Goal: Task Accomplishment & Management: Complete application form

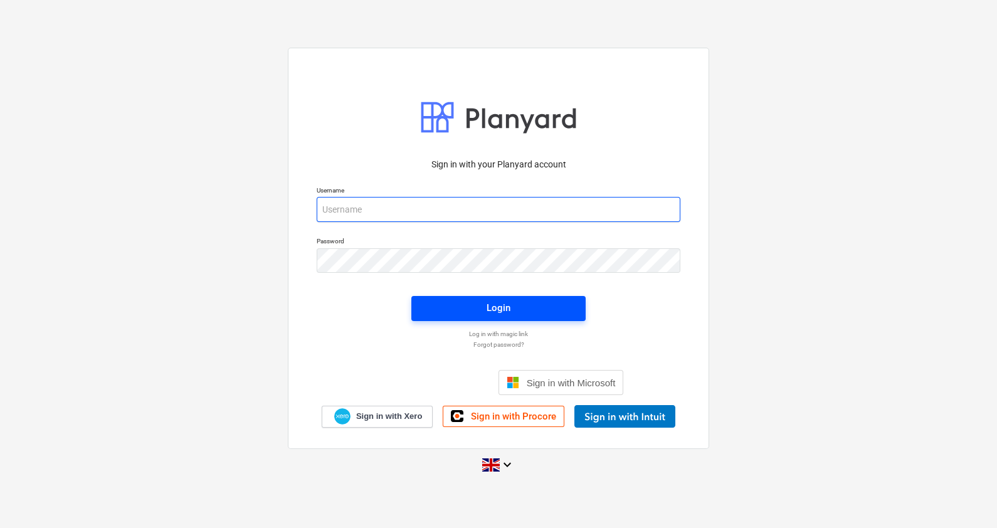
type input "[PERSON_NAME][EMAIL_ADDRESS][PERSON_NAME][DOMAIN_NAME]"
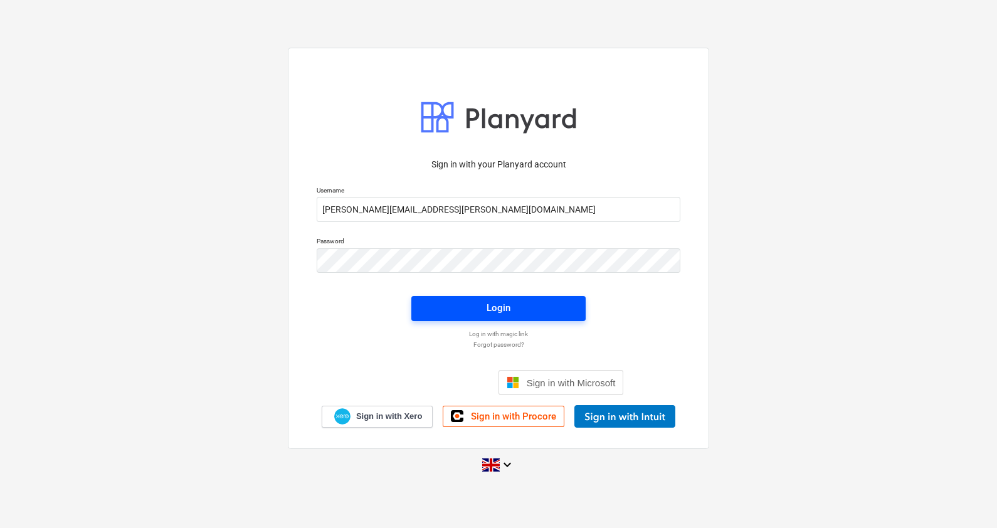
click at [489, 315] on div "Login" at bounding box center [499, 308] width 24 height 16
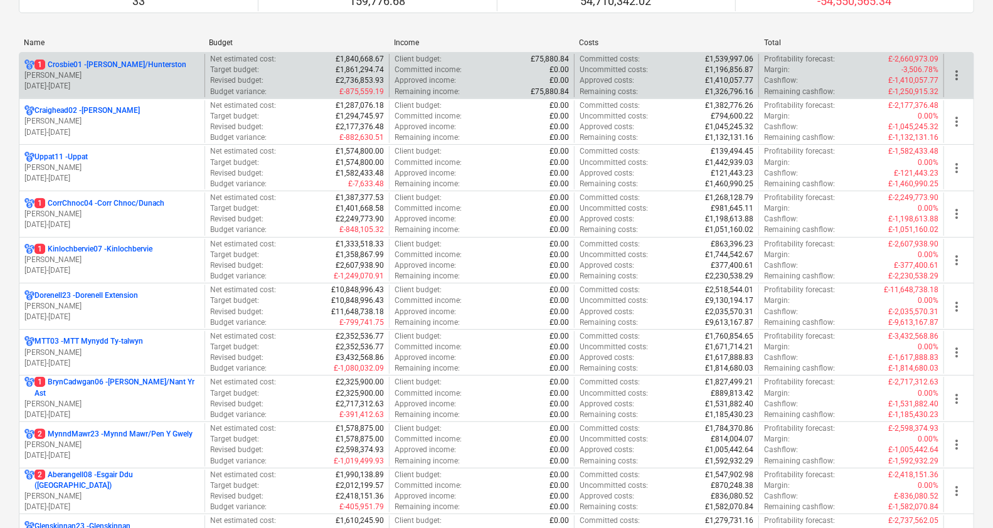
scroll to position [153, 0]
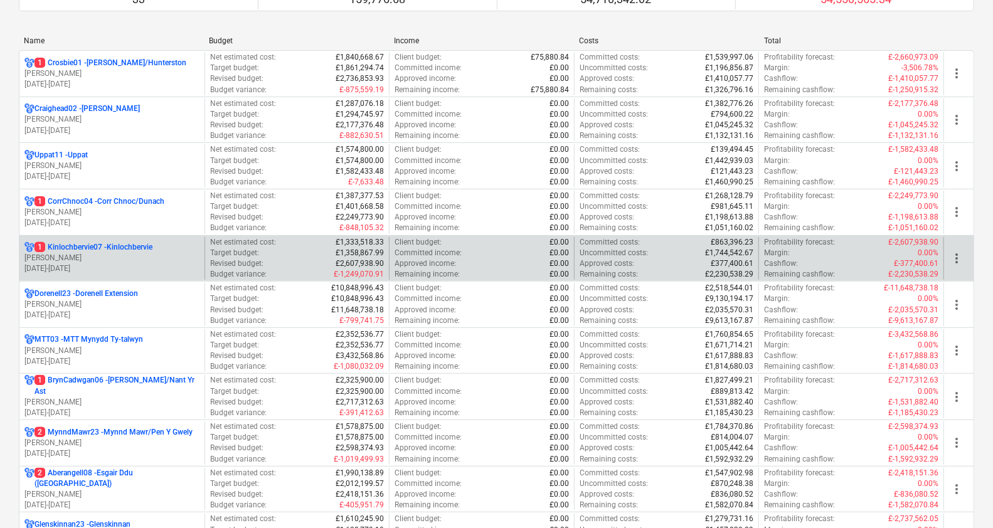
click at [141, 248] on p "1 Kinlochbervie07 - [GEOGRAPHIC_DATA]" at bounding box center [93, 247] width 118 height 11
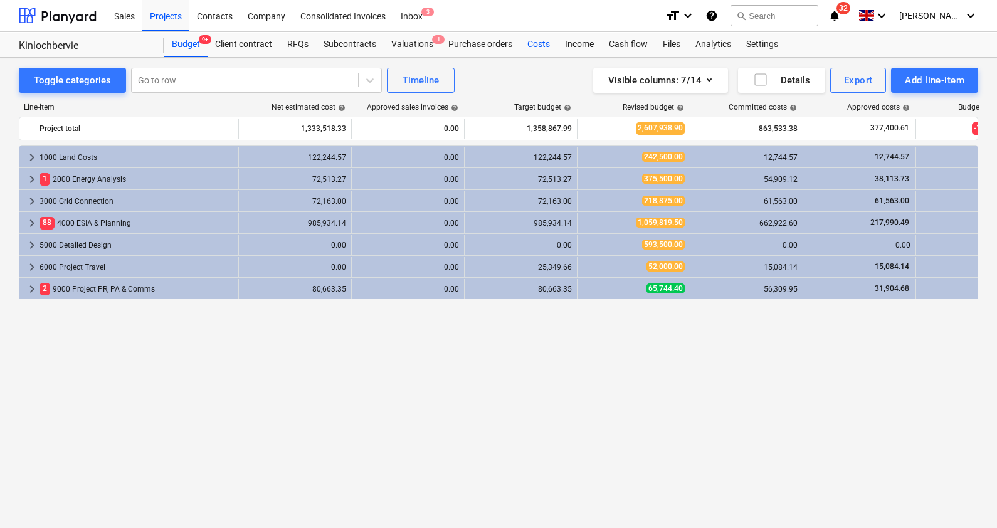
click at [533, 45] on div "Costs" at bounding box center [539, 44] width 38 height 25
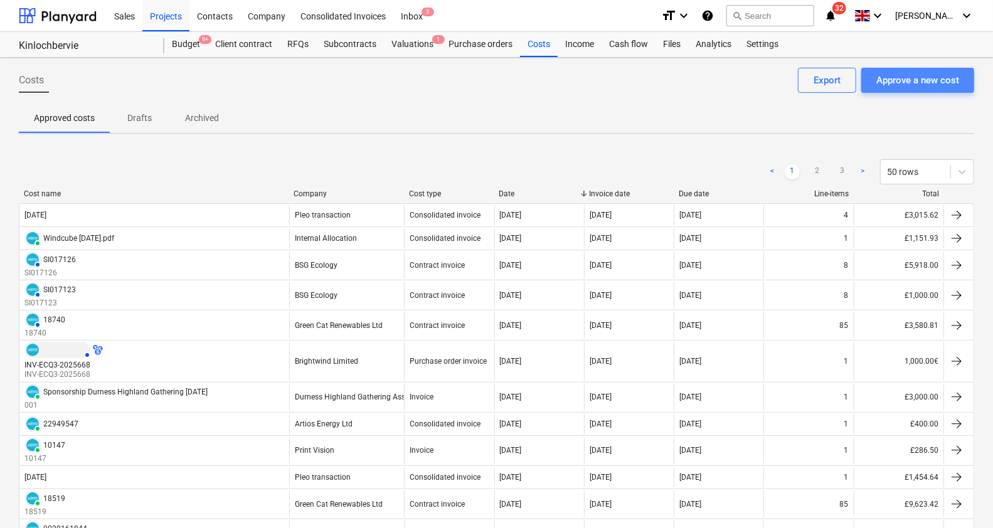
click at [899, 80] on div "Approve a new cost" at bounding box center [917, 80] width 83 height 16
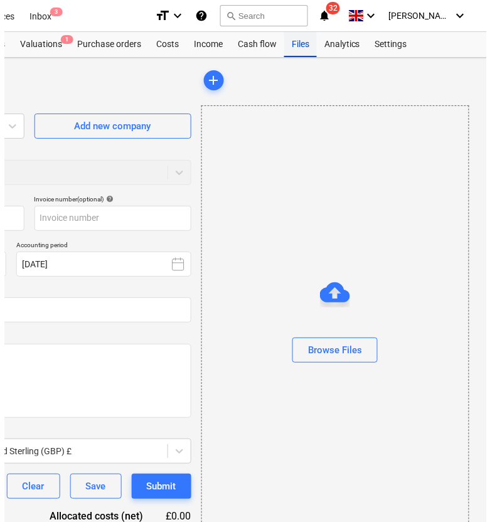
scroll to position [0, 265]
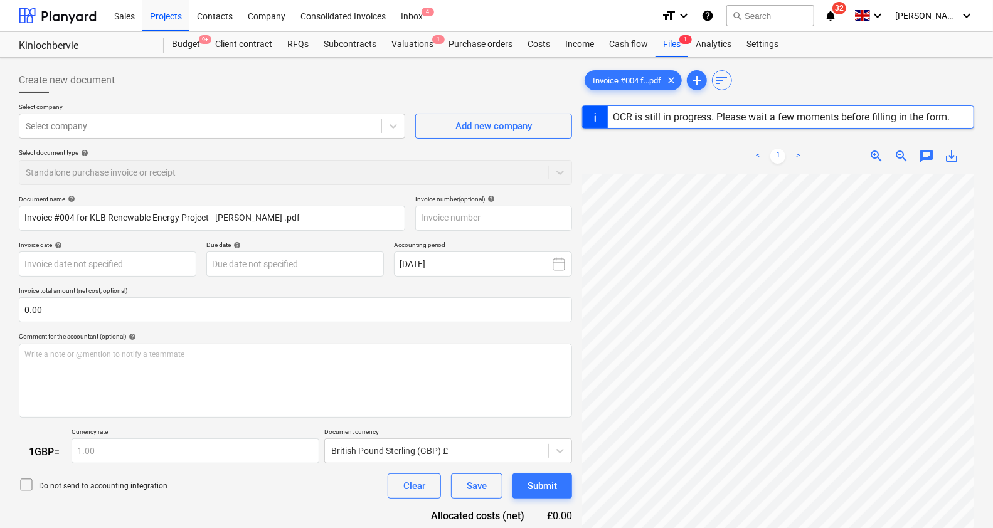
type input "004"
type input "[DATE]"
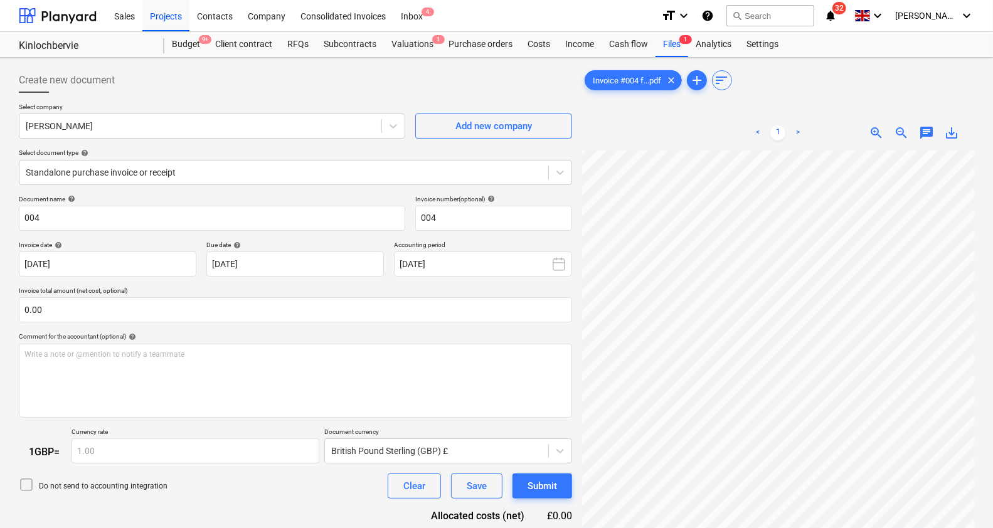
scroll to position [0, 141]
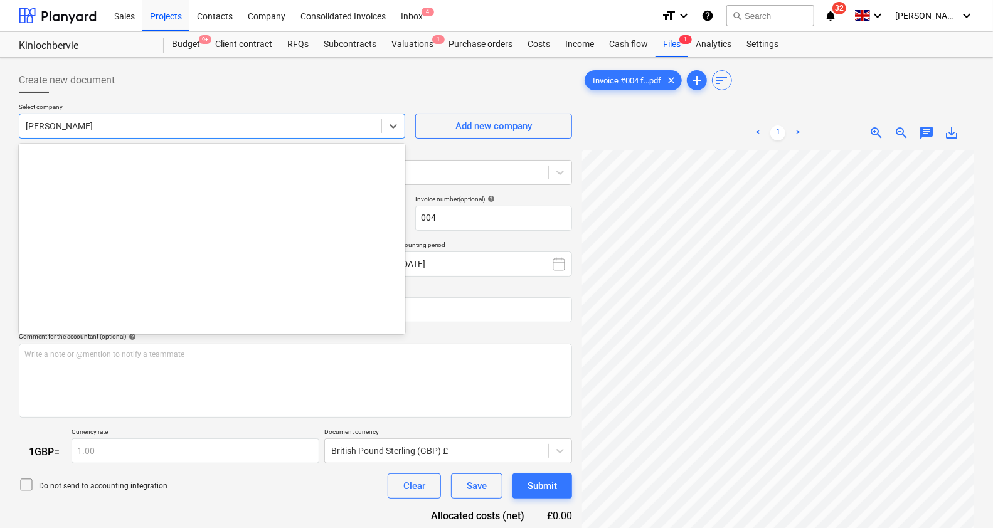
click at [110, 121] on div at bounding box center [200, 126] width 349 height 13
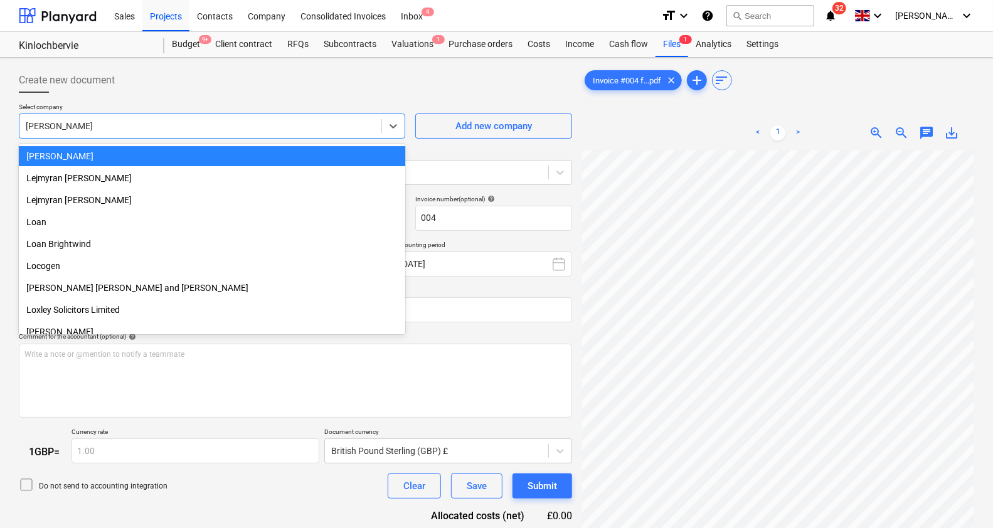
click at [110, 121] on div at bounding box center [200, 126] width 349 height 13
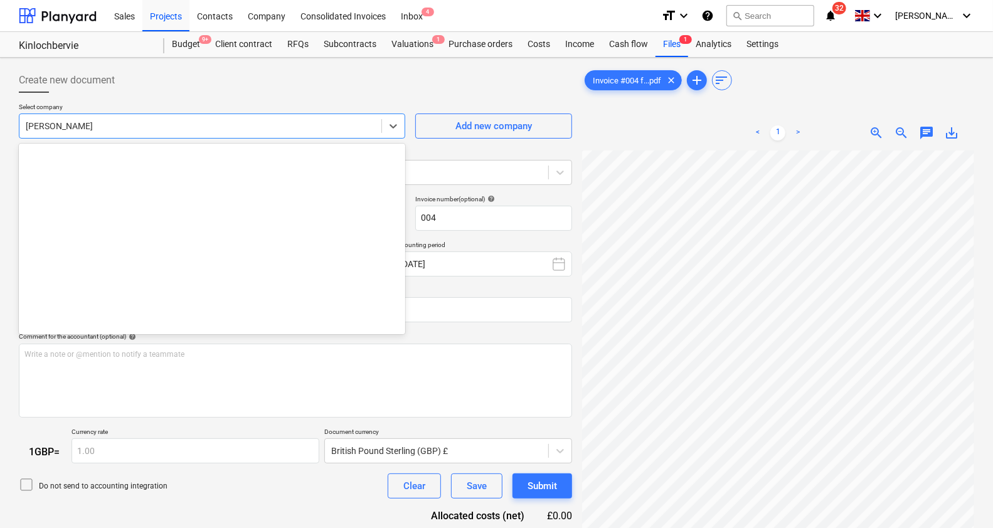
click at [110, 121] on div at bounding box center [200, 126] width 349 height 13
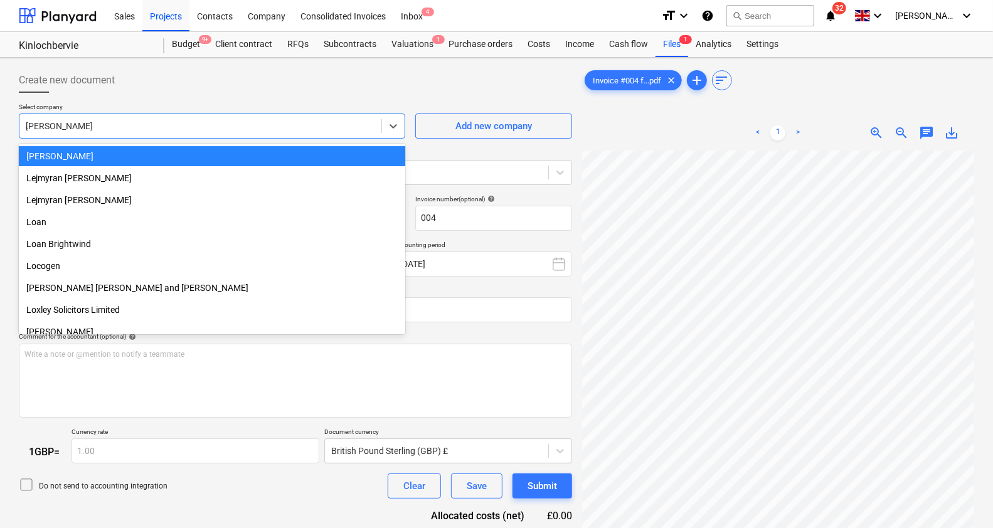
scroll to position [1238, 0]
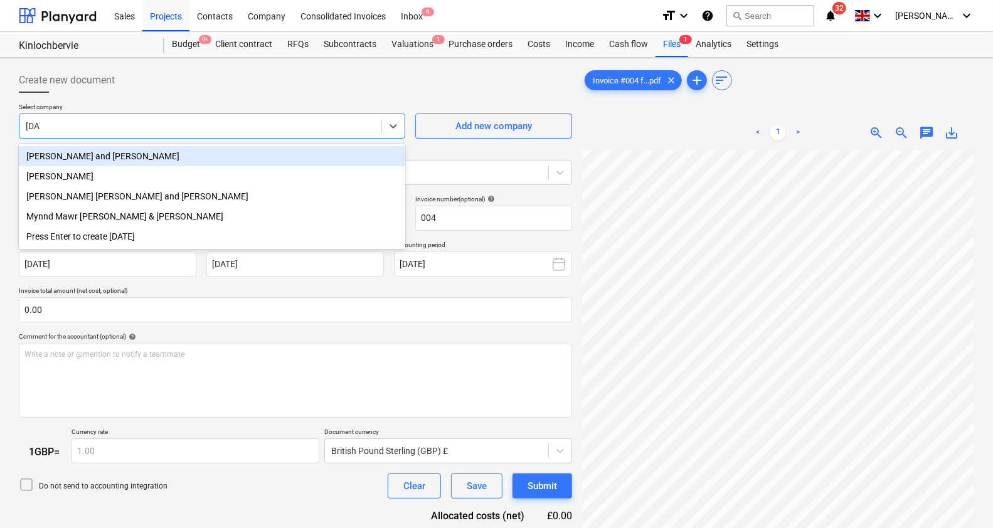
type input "Juli"
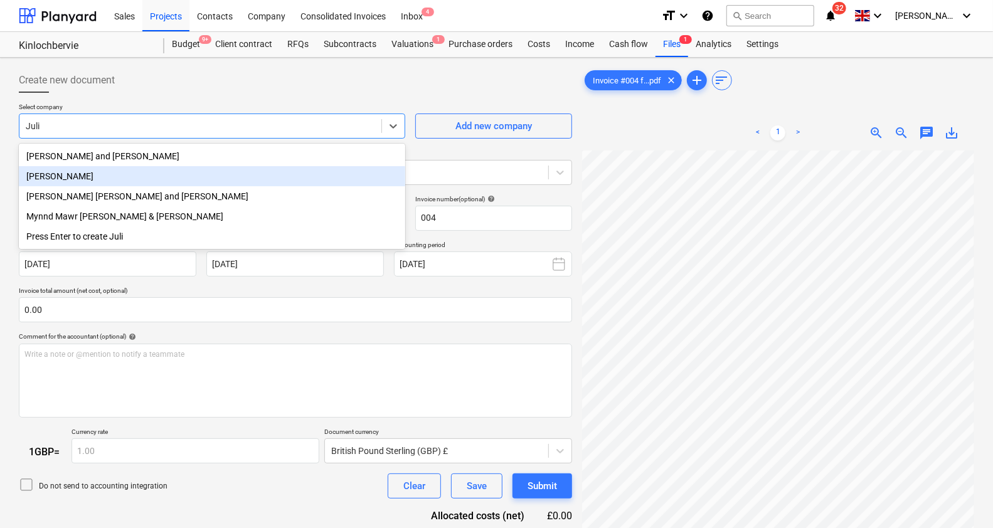
click at [76, 184] on div "[PERSON_NAME]" at bounding box center [212, 176] width 386 height 20
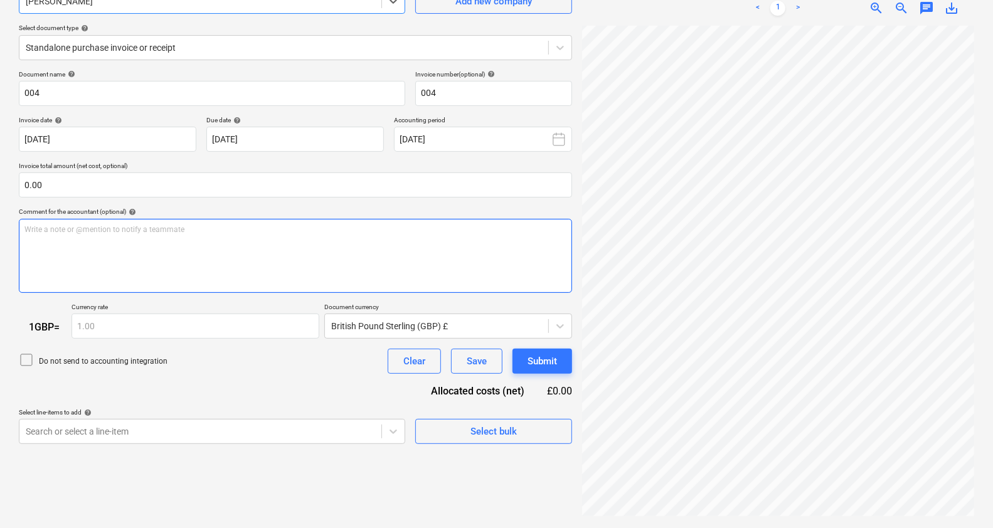
scroll to position [261, 0]
click at [398, 403] on body "Sales Projects Contacts Company Consolidated Invoices Inbox 4 format_size keybo…" at bounding box center [496, 139] width 993 height 528
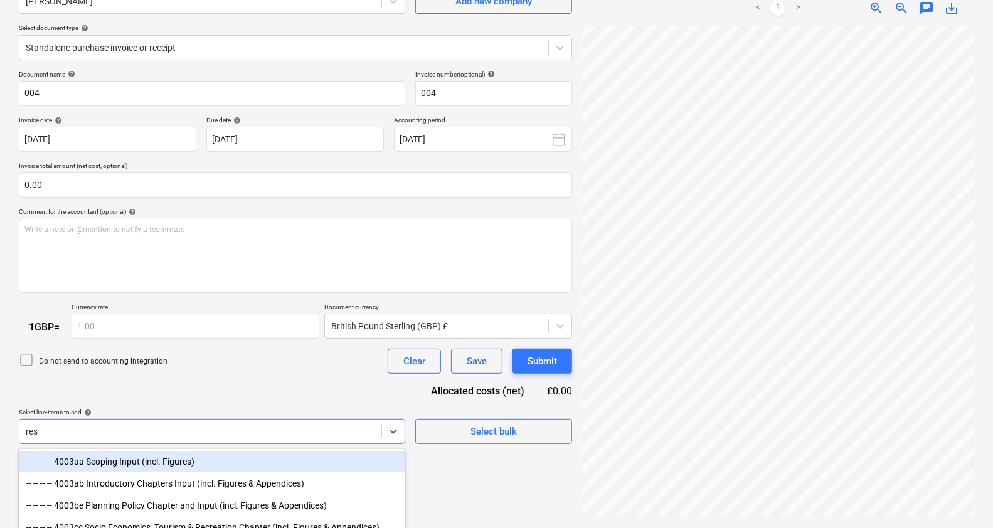
scroll to position [236, 0]
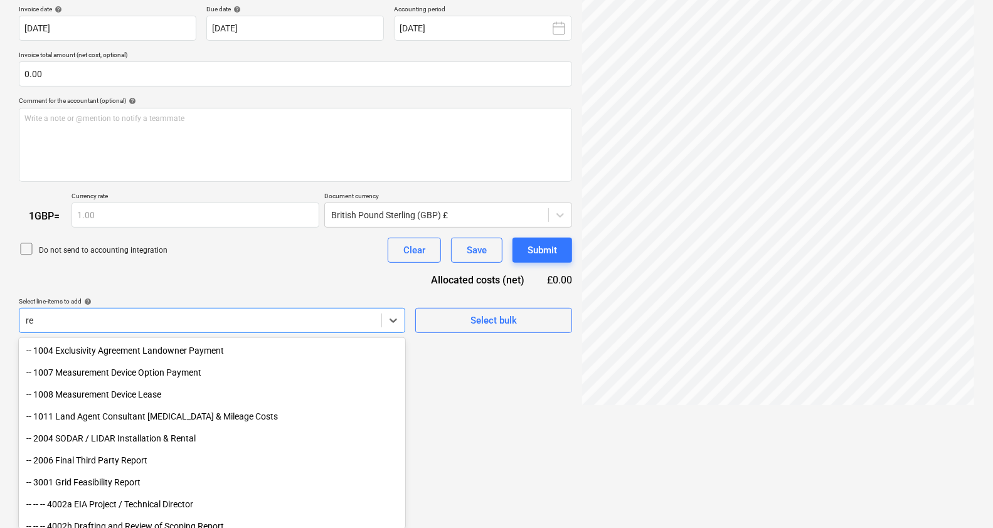
type input "r"
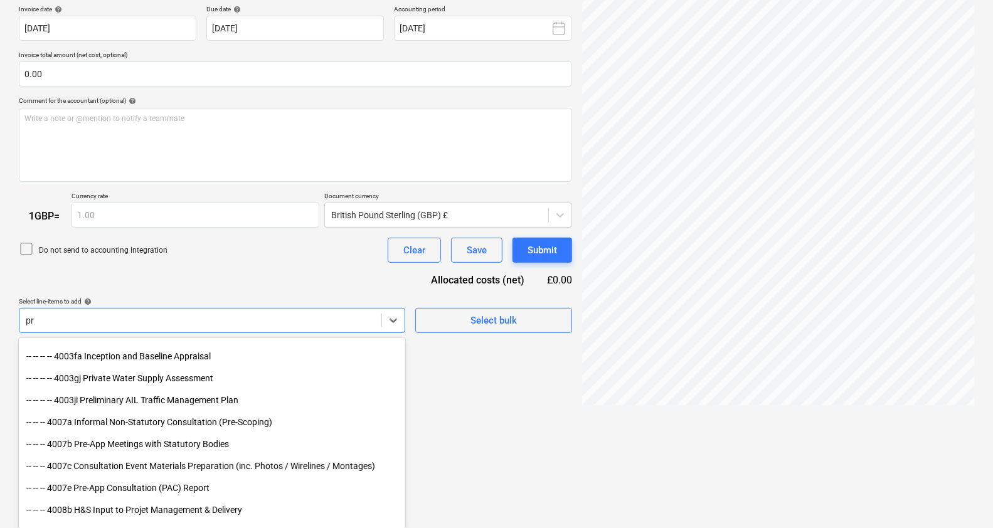
scroll to position [149, 0]
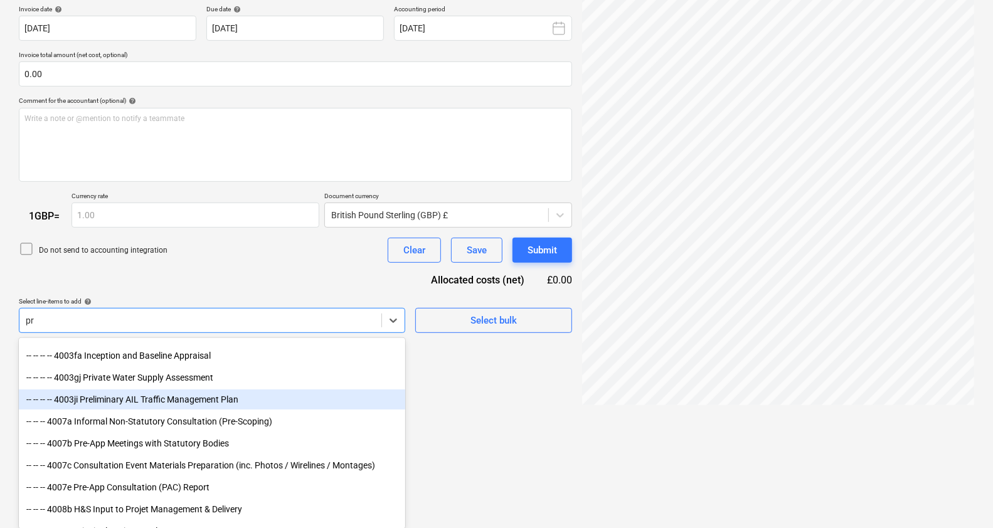
type input "p"
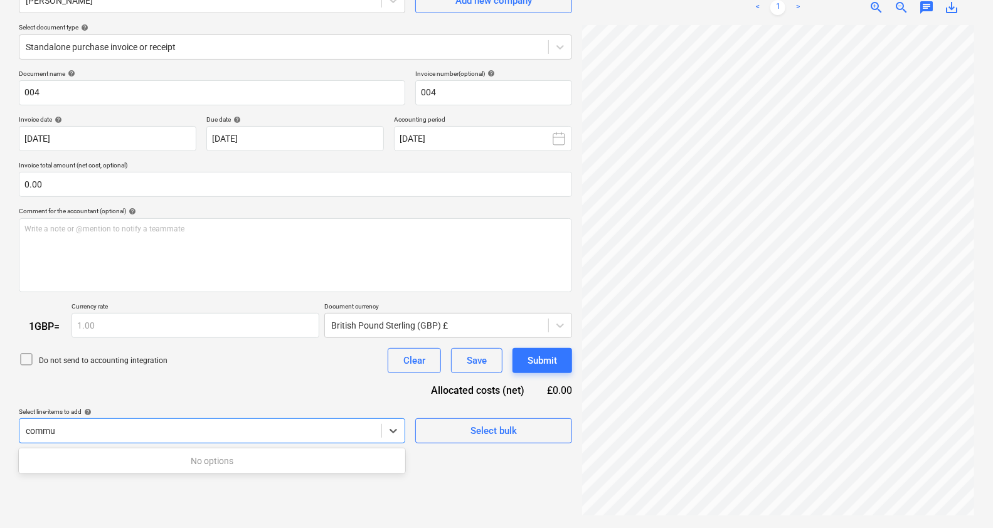
scroll to position [125, 0]
type input "comm"
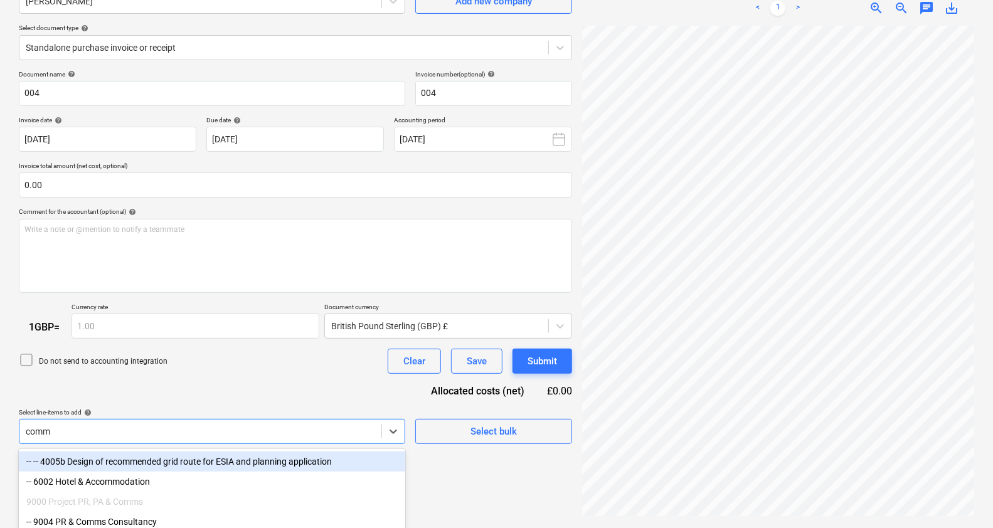
scroll to position [132, 0]
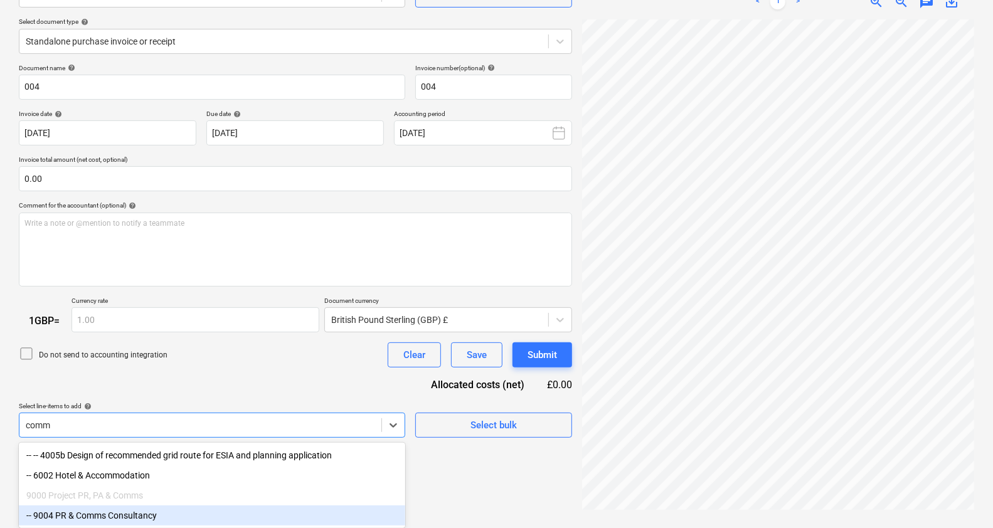
click at [210, 505] on div "-- 9004 PR & Comms Consultancy" at bounding box center [212, 515] width 386 height 20
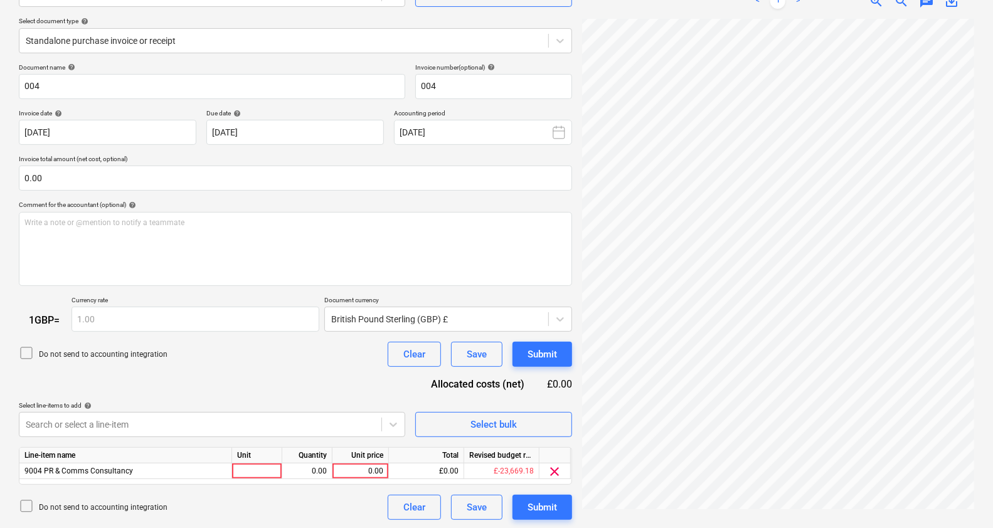
click at [207, 396] on div "Document name help 004 Invoice number (optional) help 004 Invoice date help [DA…" at bounding box center [295, 291] width 553 height 457
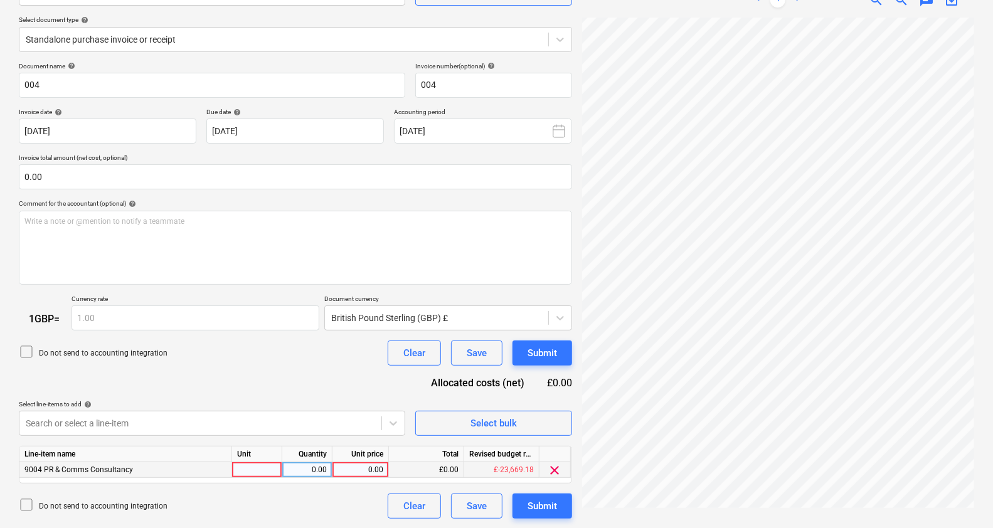
click at [254, 467] on div at bounding box center [257, 470] width 50 height 16
type input "1"
click at [307, 463] on div "0.00" at bounding box center [307, 470] width 40 height 16
type input "1"
click at [364, 471] on div "0.00" at bounding box center [360, 470] width 46 height 16
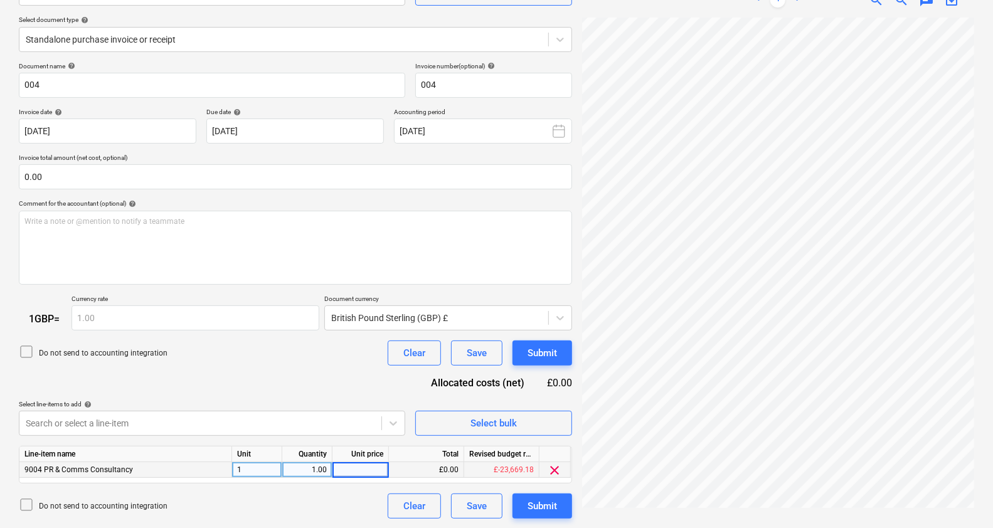
scroll to position [261, 141]
type input "1300"
click at [196, 361] on div "Do not send to accounting integration Clear Save Submit" at bounding box center [295, 353] width 553 height 25
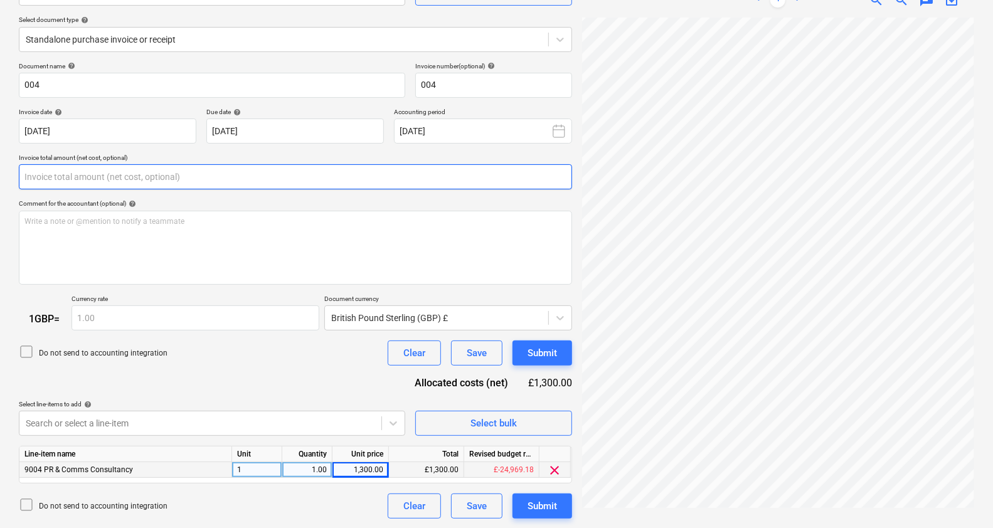
click at [159, 182] on input "text" at bounding box center [295, 176] width 553 height 25
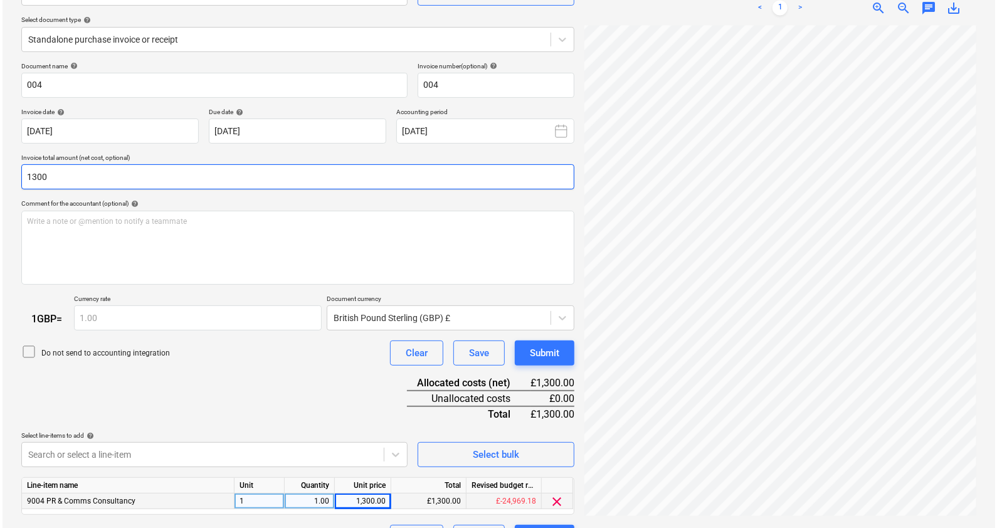
scroll to position [164, 0]
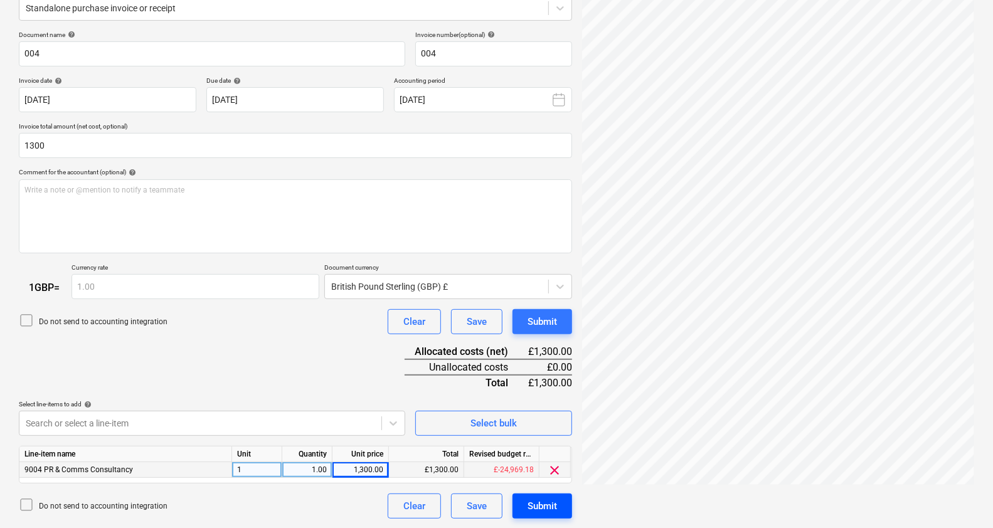
type input "1,300.00"
click at [546, 499] on div "Submit" at bounding box center [541, 506] width 29 height 16
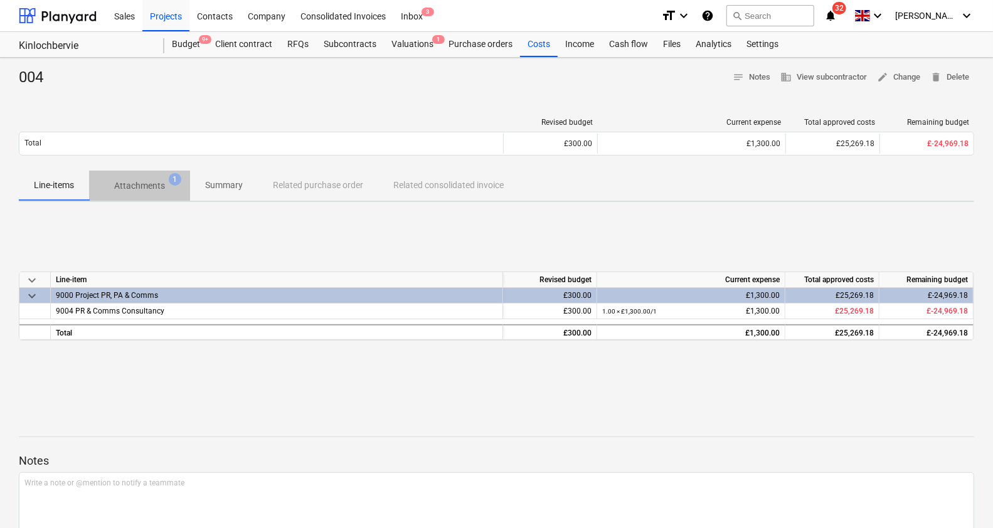
click at [130, 199] on button "Attachments 1" at bounding box center [139, 186] width 101 height 30
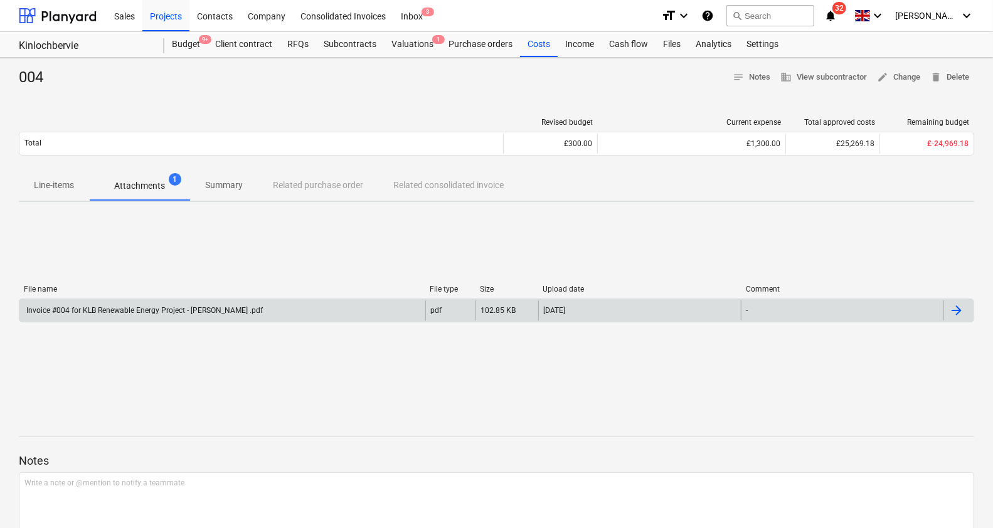
click at [245, 306] on div "Invoice #004 for KLB Renewable Energy Project - [PERSON_NAME] .pdf" at bounding box center [143, 310] width 238 height 9
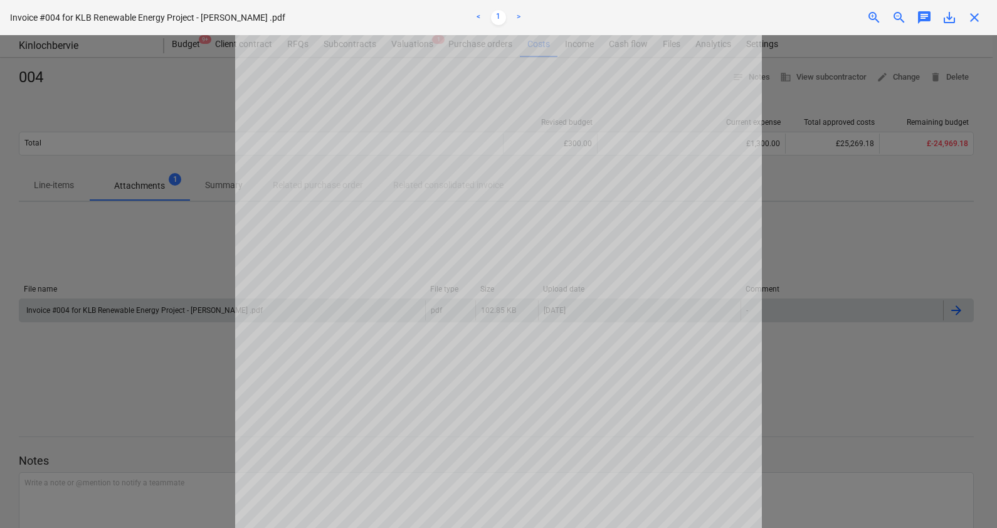
scroll to position [254, 0]
click at [948, 460] on div at bounding box center [498, 281] width 997 height 493
click at [967, 21] on span "close" at bounding box center [974, 17] width 15 height 15
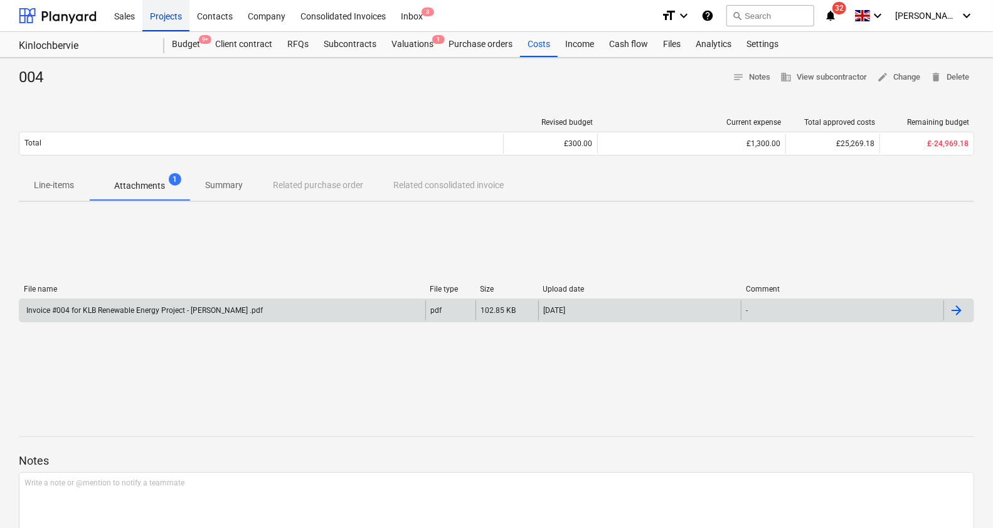
click at [172, 10] on div "Projects" at bounding box center [165, 15] width 47 height 32
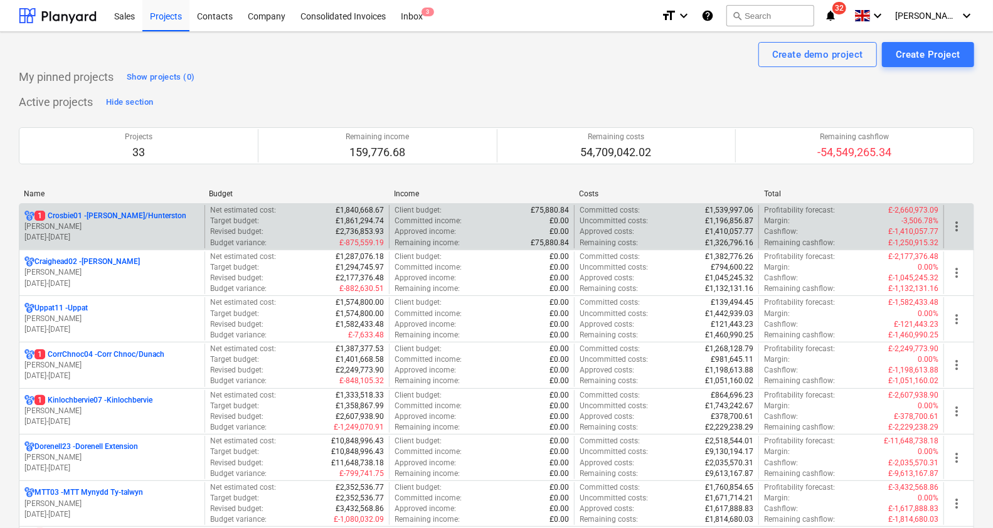
click at [149, 217] on p "1 Crosbie01 - [PERSON_NAME]/Hunterston" at bounding box center [110, 216] width 152 height 11
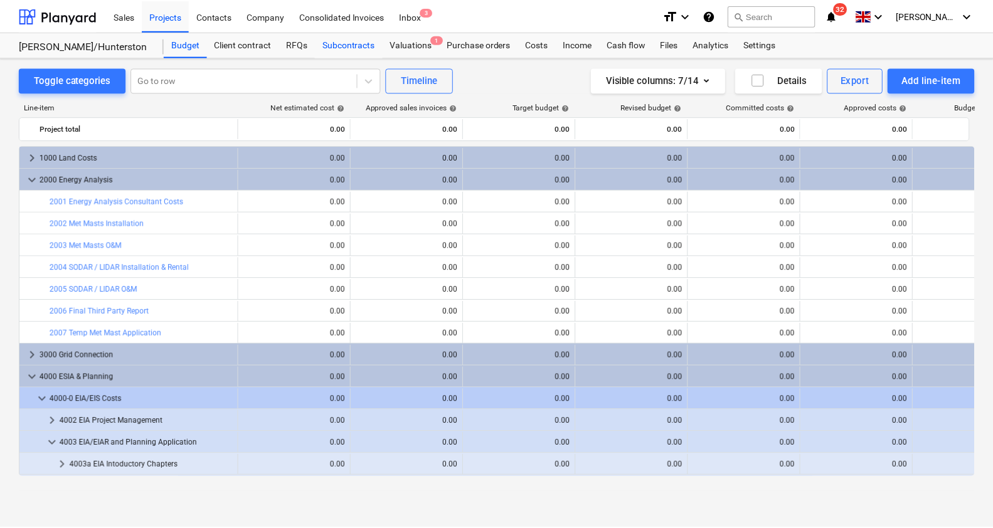
scroll to position [293, 0]
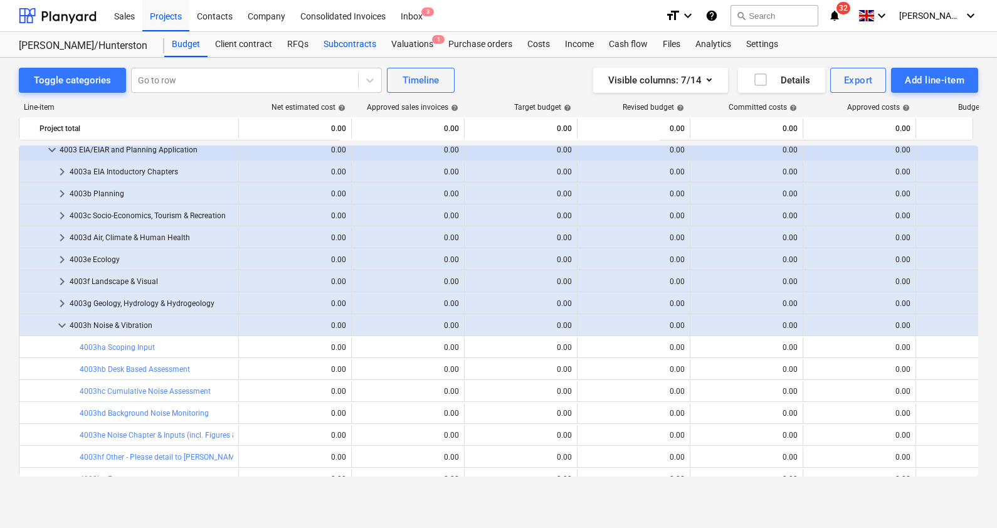
click at [364, 41] on div "Subcontracts" at bounding box center [350, 44] width 68 height 25
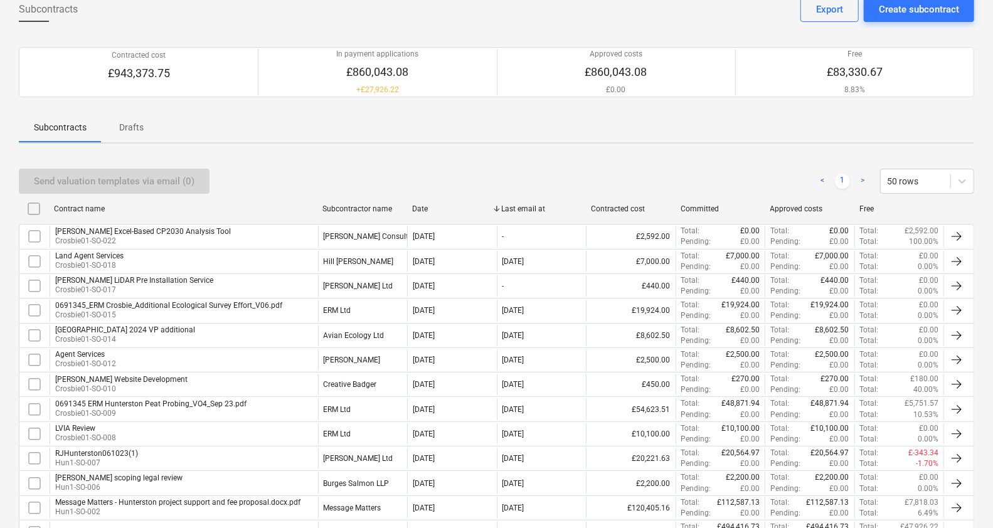
scroll to position [73, 0]
click at [360, 208] on div "Subcontractor name" at bounding box center [362, 207] width 80 height 9
checkbox input "false"
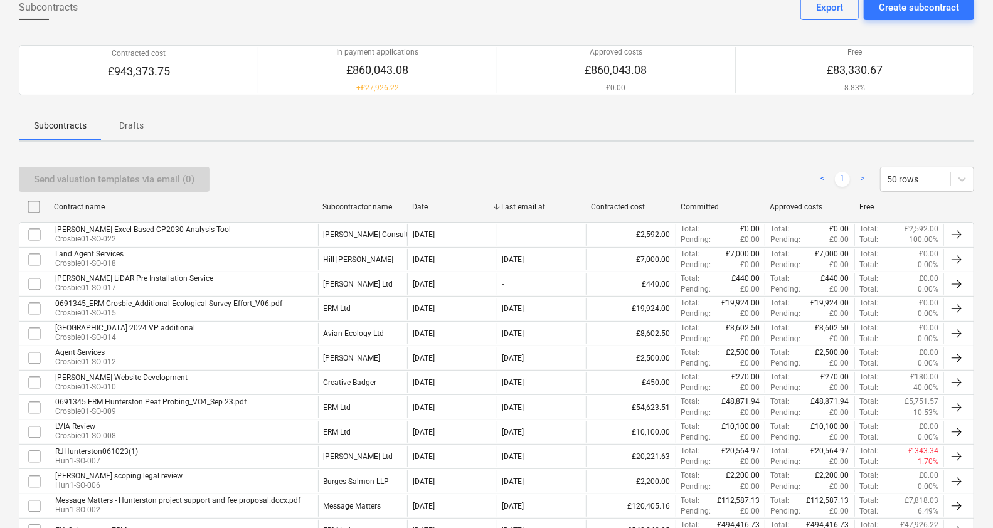
checkbox input "false"
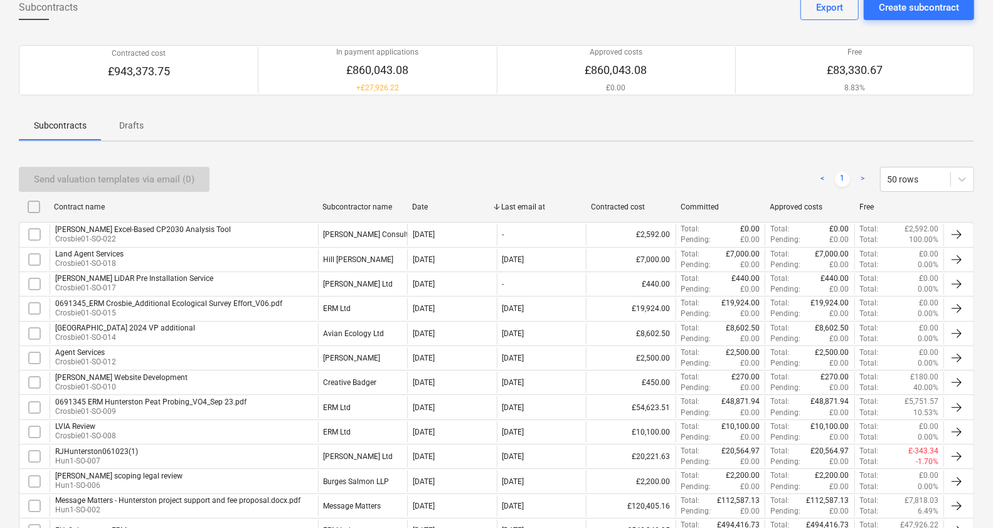
checkbox input "false"
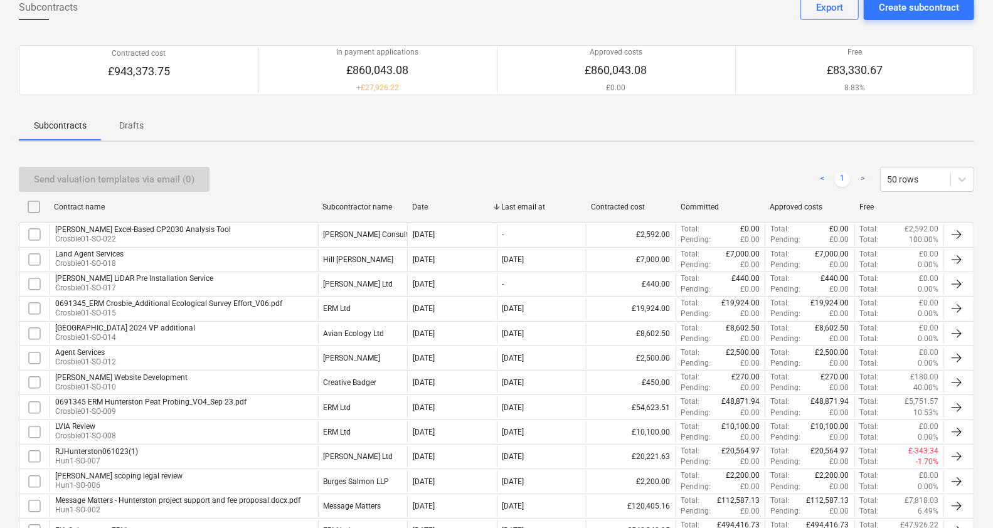
checkbox input "false"
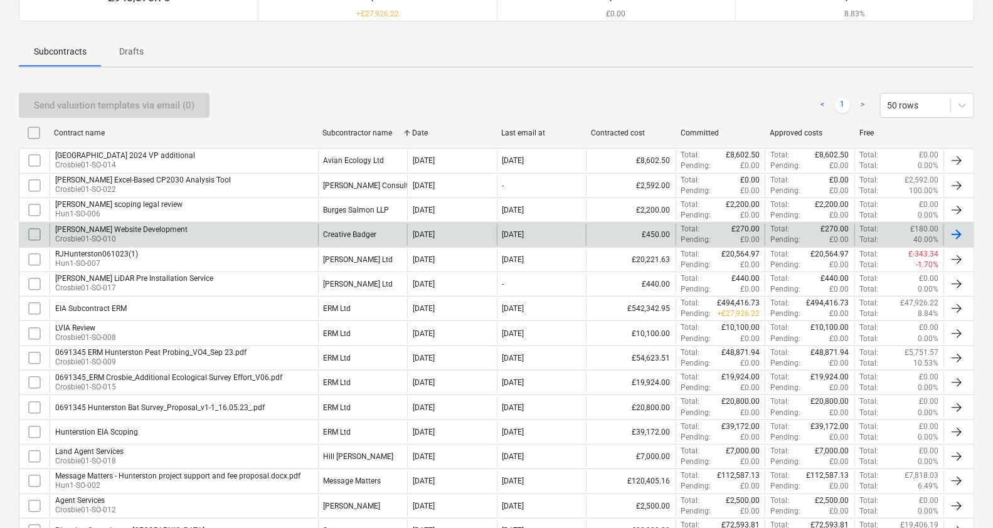
scroll to position [148, 0]
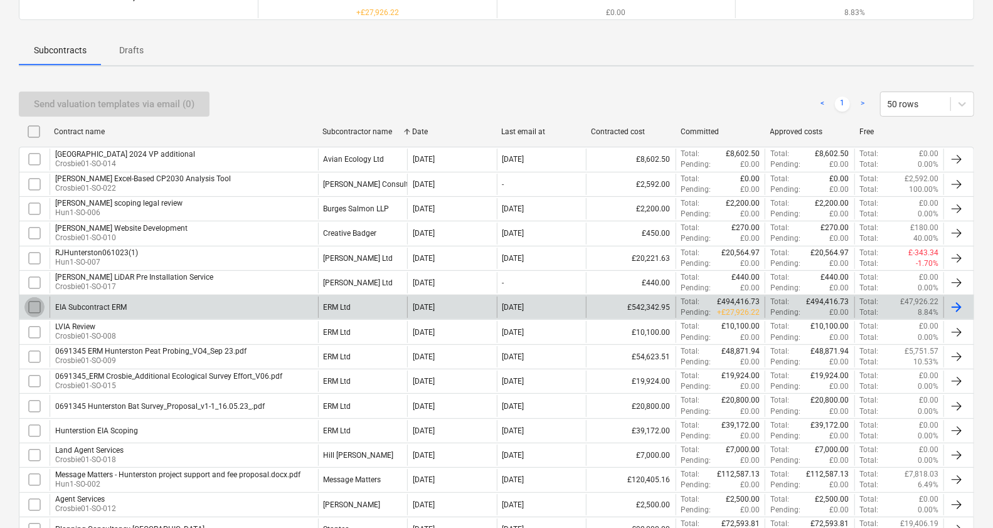
click at [34, 305] on input "checkbox" at bounding box center [34, 307] width 20 height 20
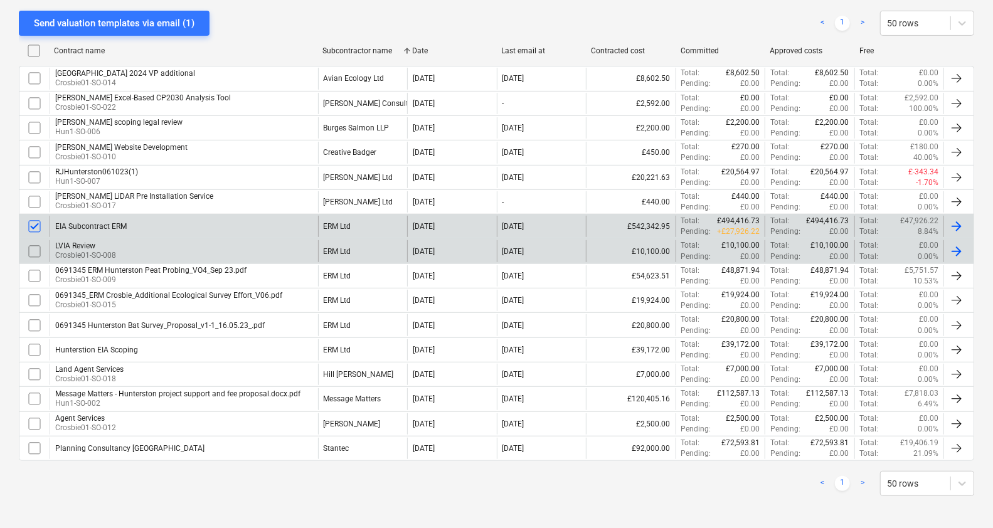
scroll to position [228, 0]
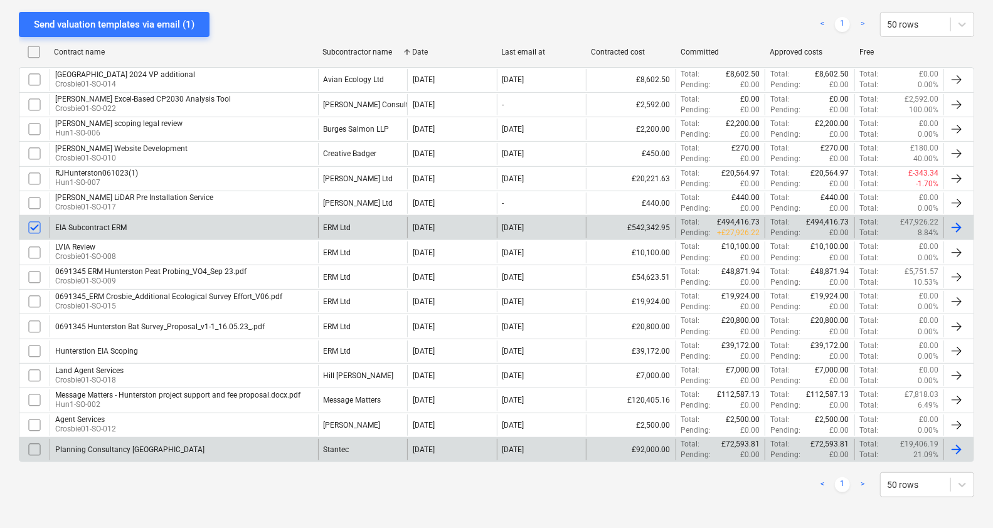
click at [28, 447] on input "checkbox" at bounding box center [34, 450] width 20 height 20
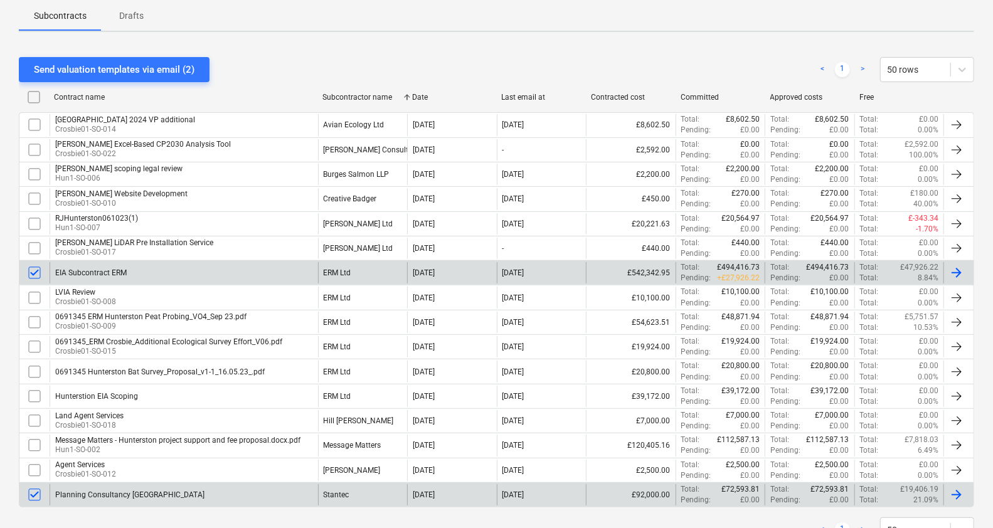
scroll to position [183, 0]
click at [128, 72] on div "Send valuation templates via email (2)" at bounding box center [114, 69] width 161 height 16
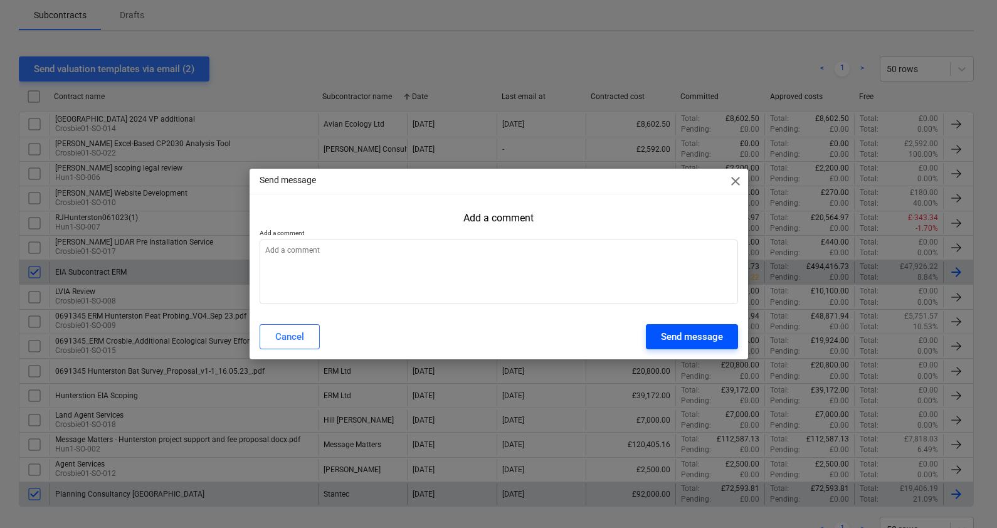
click at [705, 339] on div "Send message" at bounding box center [692, 337] width 62 height 16
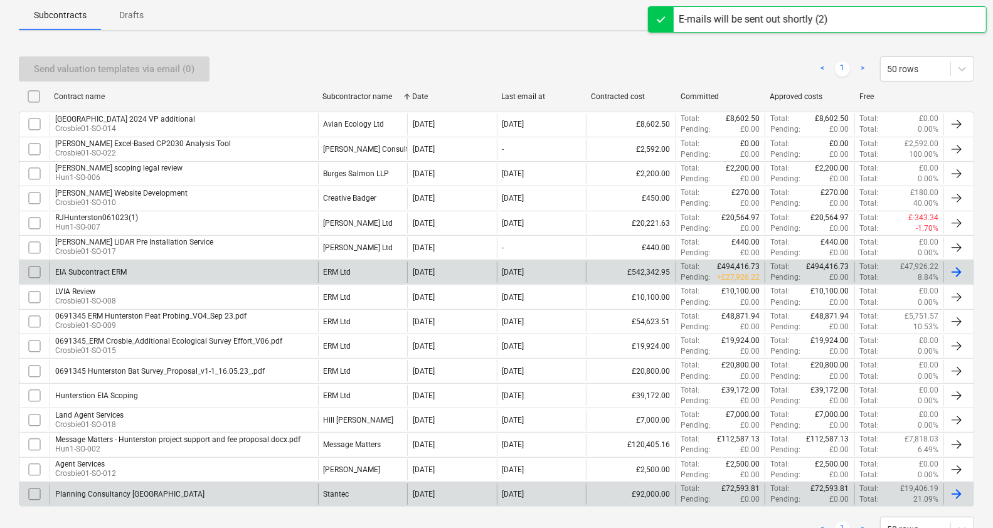
scroll to position [0, 0]
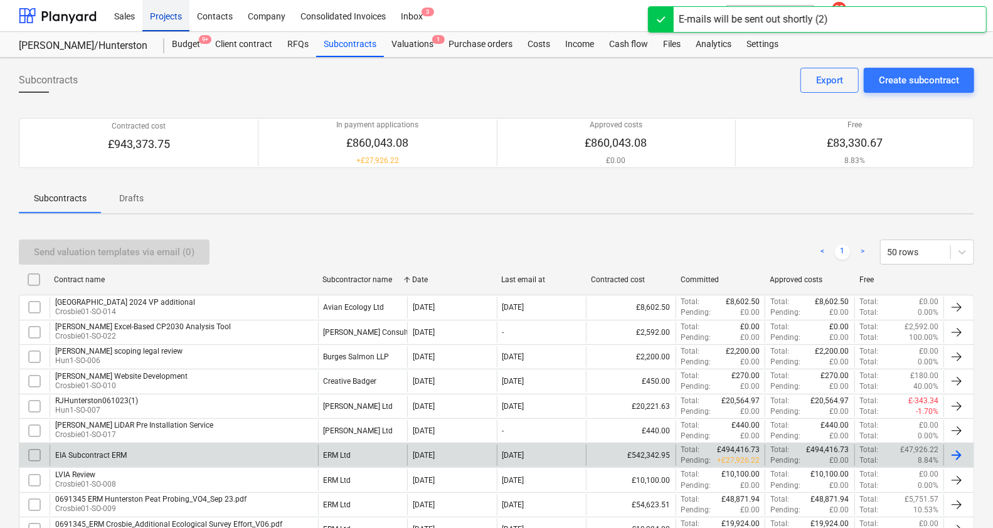
click at [162, 17] on div "Projects" at bounding box center [165, 15] width 47 height 32
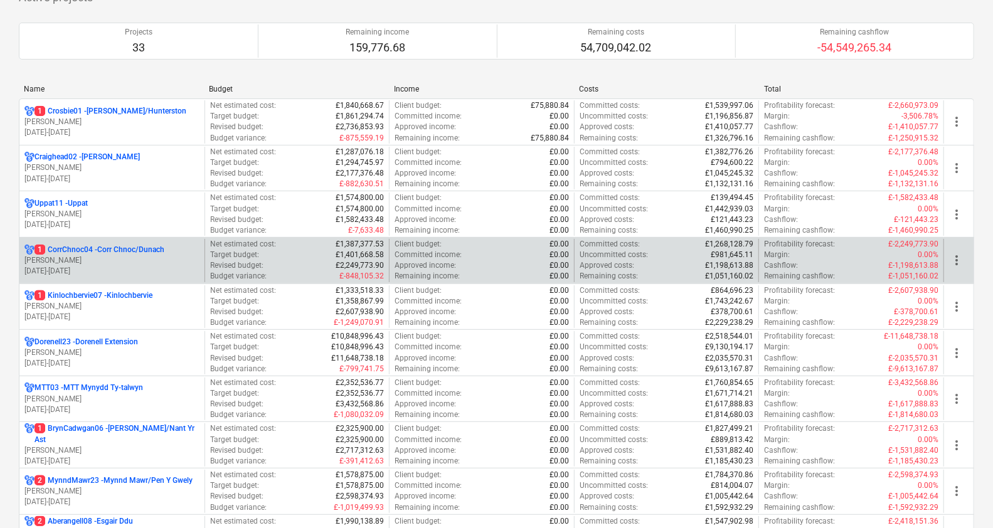
scroll to position [233, 0]
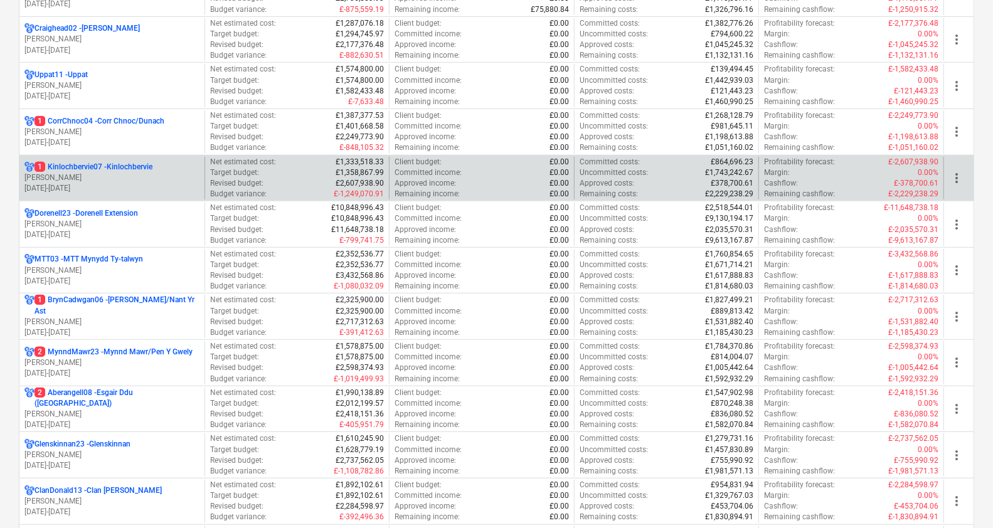
click at [141, 168] on p "1 Kinlochbervie07 - [GEOGRAPHIC_DATA]" at bounding box center [93, 167] width 118 height 11
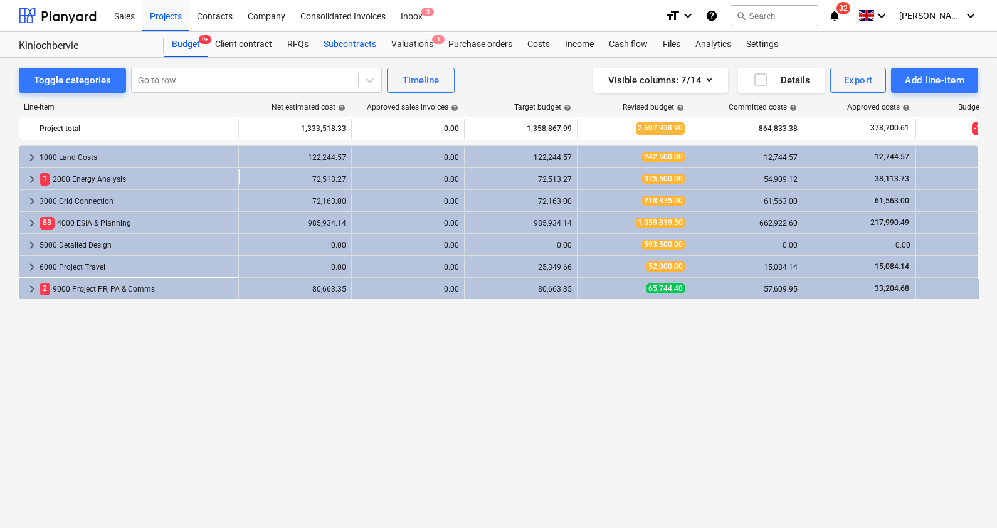
click at [356, 42] on div "Subcontracts" at bounding box center [350, 44] width 68 height 25
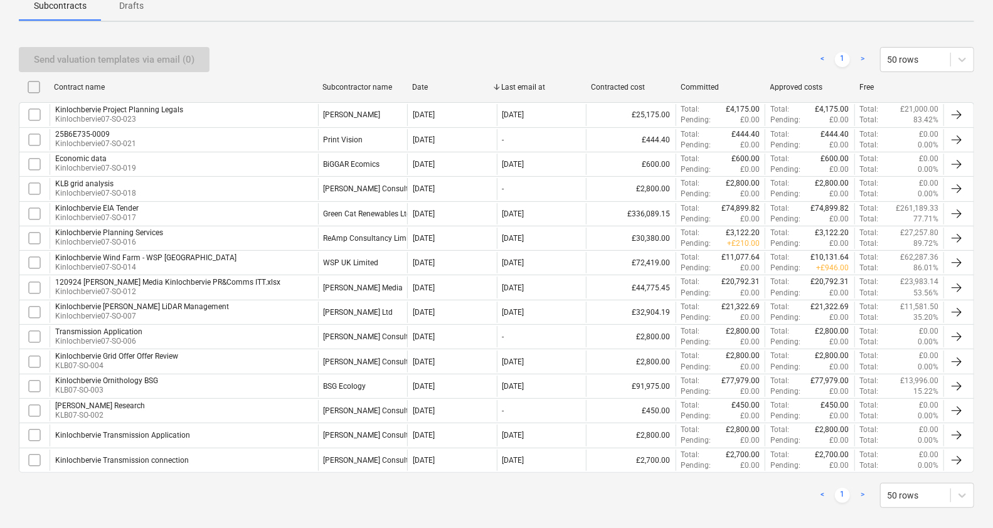
scroll to position [194, 0]
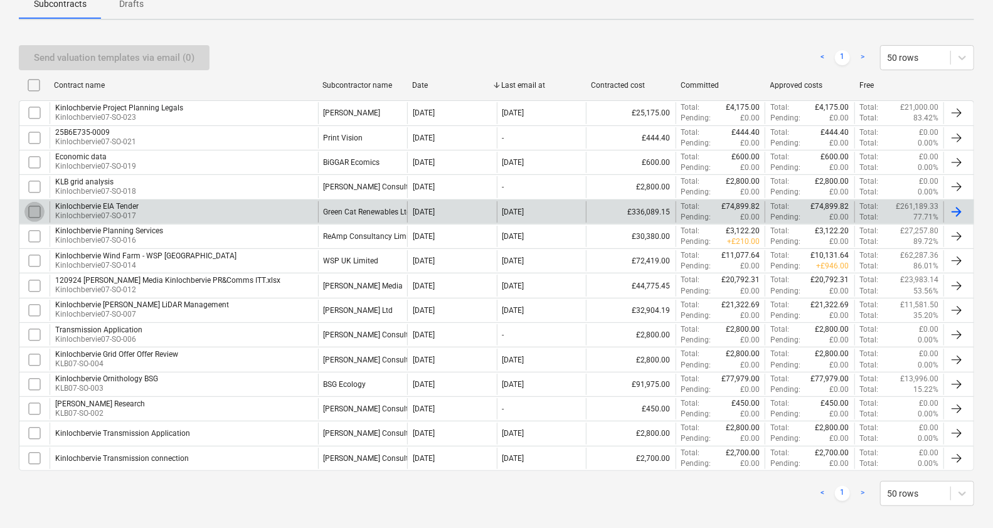
click at [31, 206] on input "checkbox" at bounding box center [34, 212] width 20 height 20
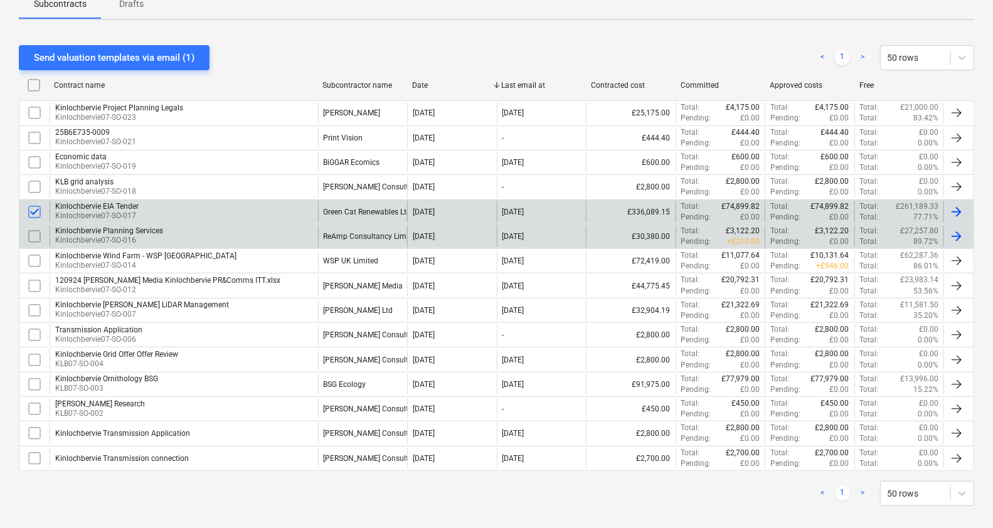
scroll to position [204, 0]
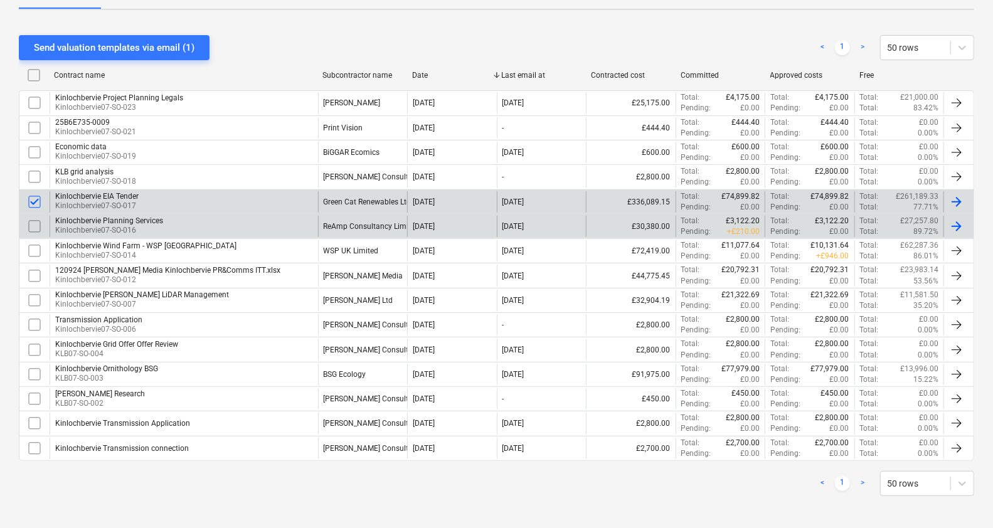
click at [39, 221] on input "checkbox" at bounding box center [34, 226] width 20 height 20
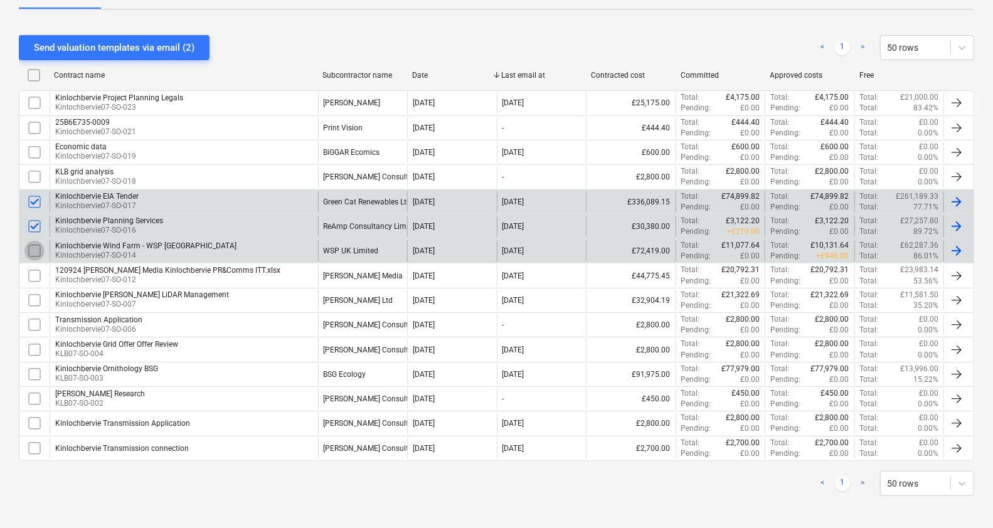
click at [35, 251] on input "checkbox" at bounding box center [34, 251] width 20 height 20
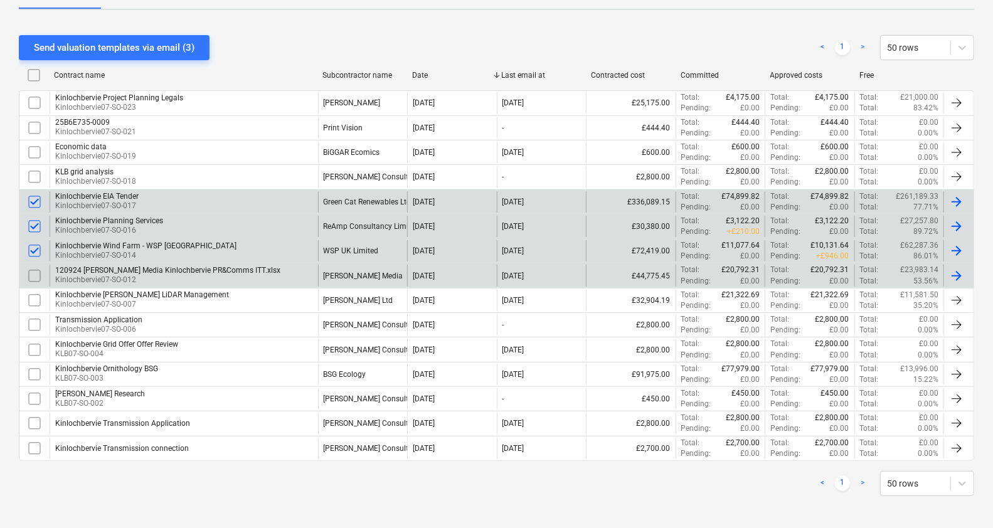
click at [35, 274] on input "checkbox" at bounding box center [34, 276] width 20 height 20
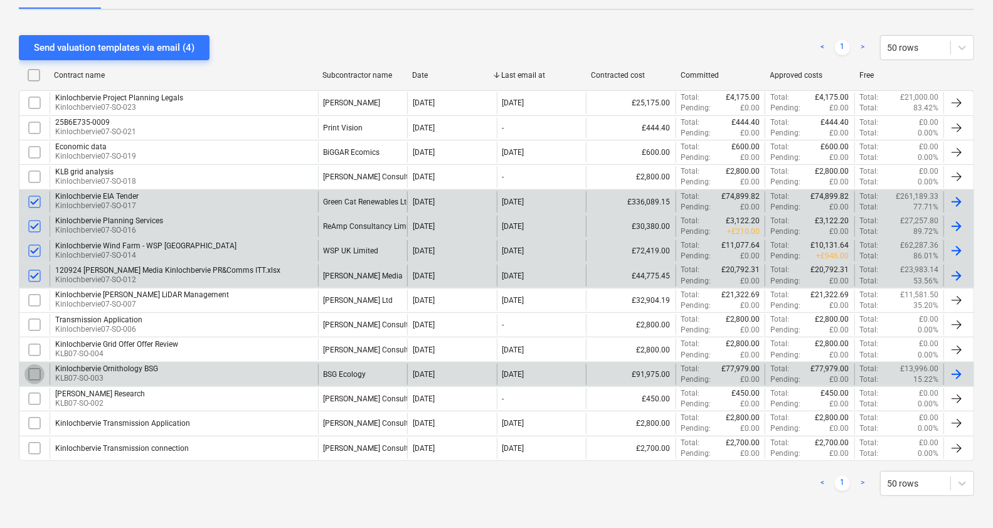
click at [36, 365] on input "checkbox" at bounding box center [34, 374] width 20 height 20
click at [186, 53] on div "Send valuation templates via email (5)" at bounding box center [114, 48] width 161 height 16
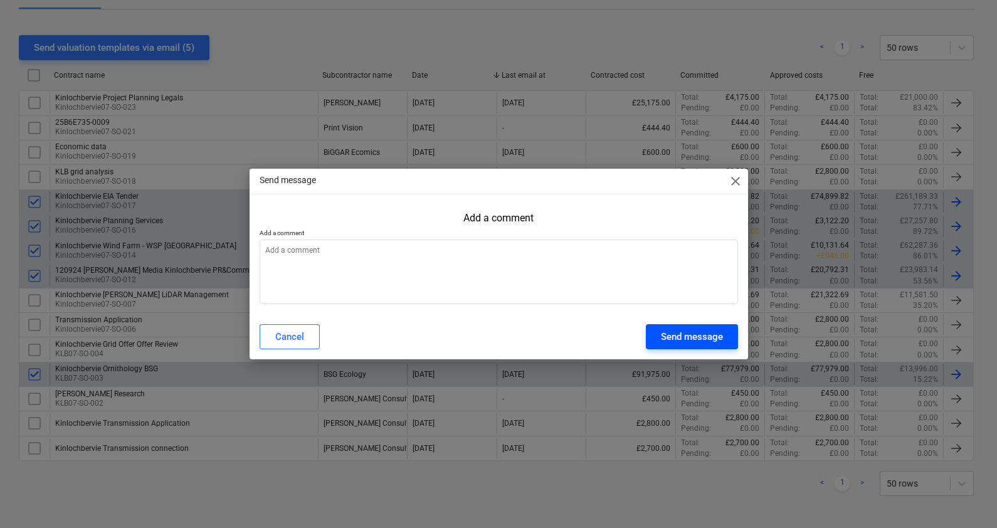
click at [686, 341] on div "Send message" at bounding box center [692, 337] width 62 height 16
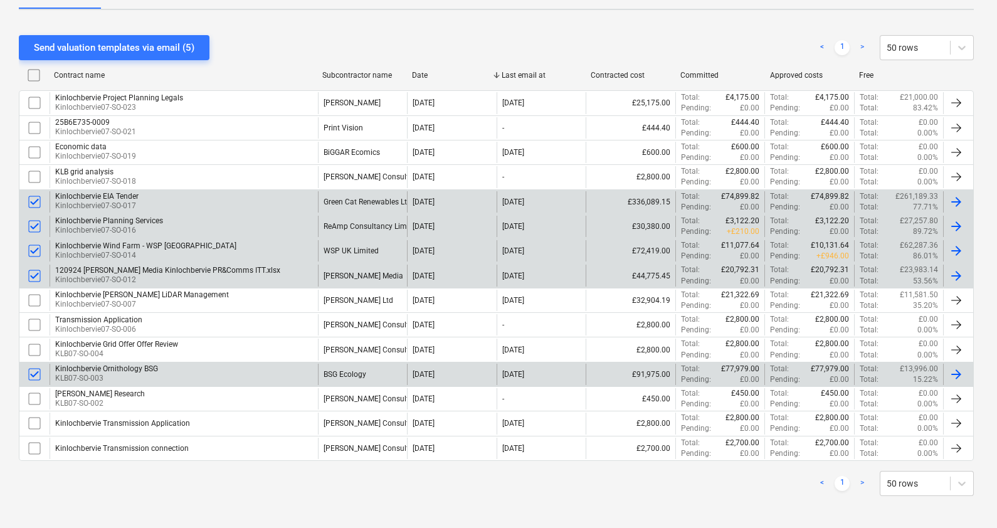
type textarea "x"
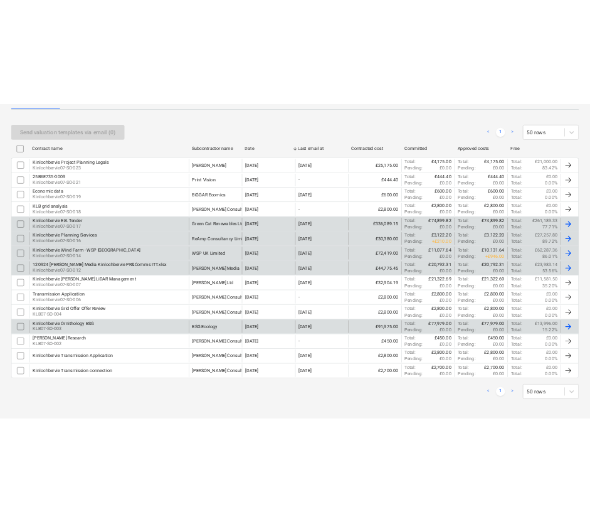
scroll to position [0, 0]
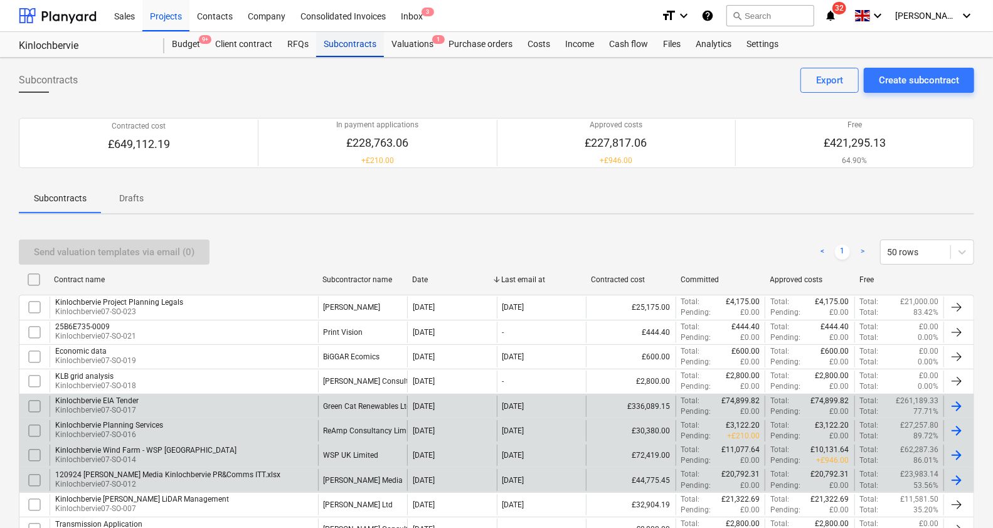
click at [361, 41] on div "Subcontracts" at bounding box center [350, 44] width 68 height 25
click at [885, 31] on div "keyboard_arrow_down" at bounding box center [869, 15] width 31 height 31
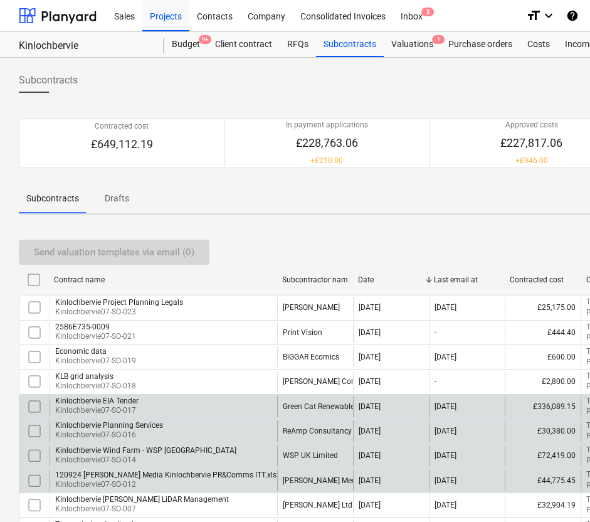
click at [364, 36] on div at bounding box center [295, 261] width 590 height 522
click at [356, 44] on div "Subcontracts" at bounding box center [350, 44] width 68 height 25
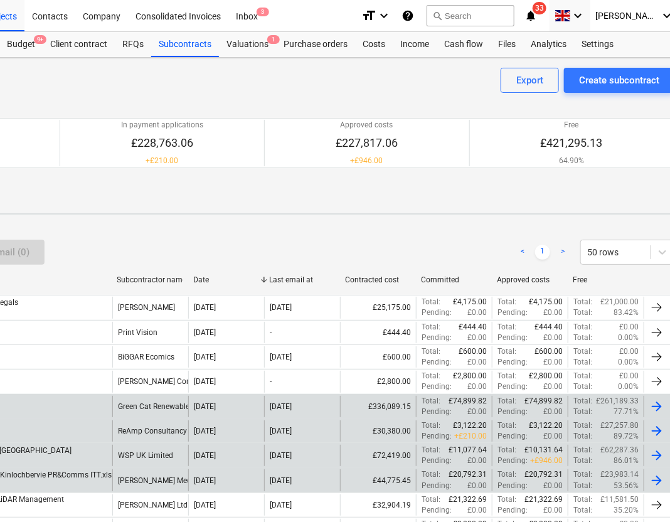
scroll to position [0, 188]
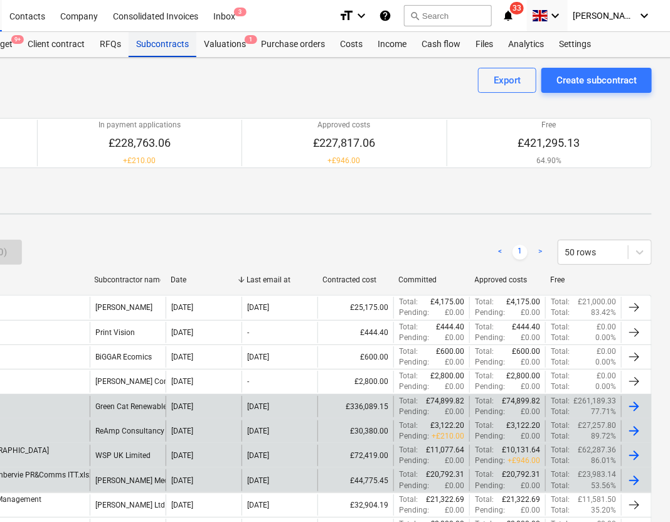
click at [173, 43] on div "Subcontracts" at bounding box center [163, 44] width 68 height 25
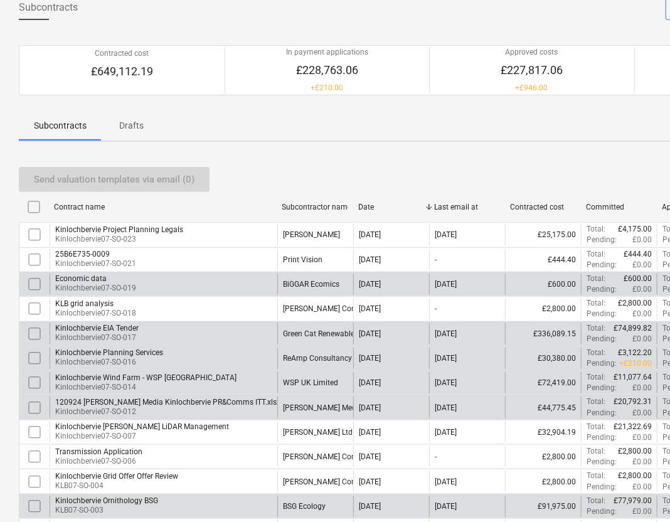
scroll to position [0, 0]
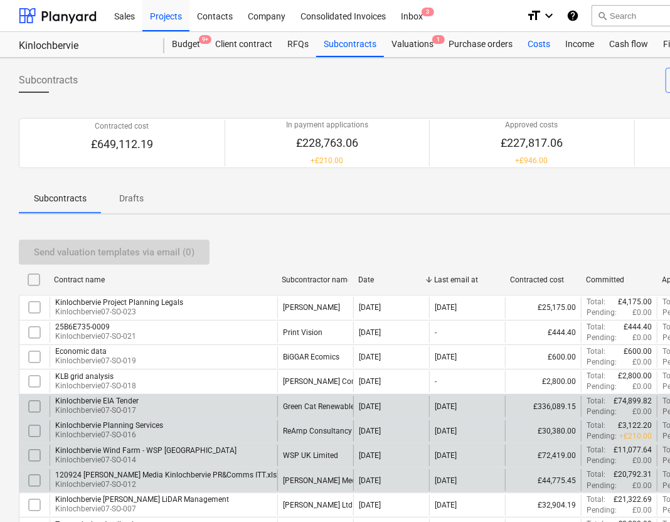
click at [527, 46] on div "Costs" at bounding box center [539, 44] width 38 height 25
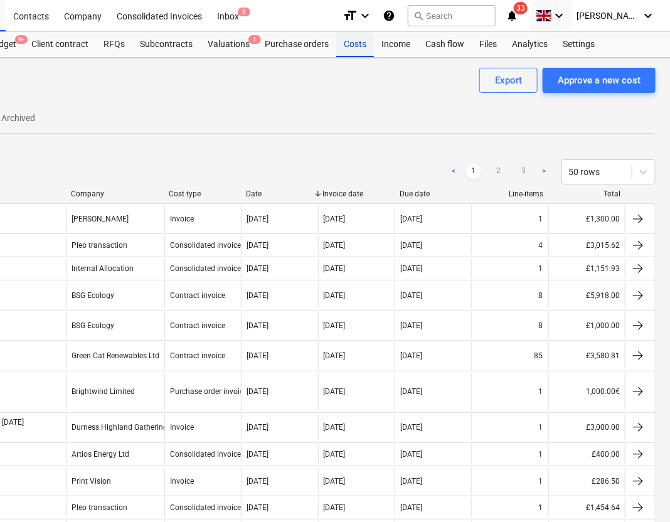
scroll to position [0, 188]
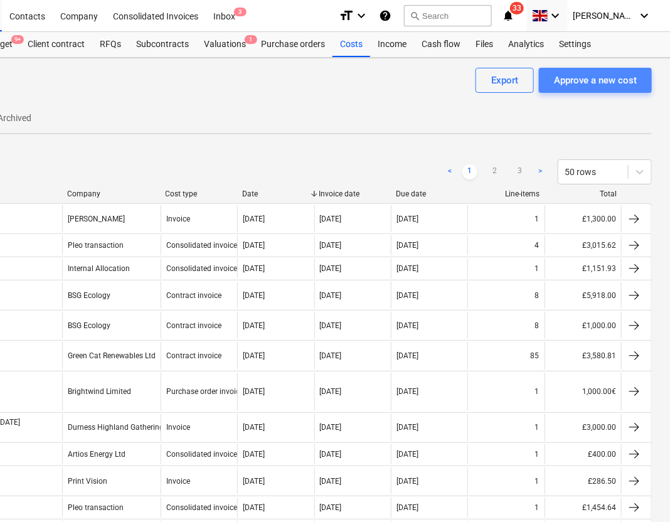
click at [586, 88] on button "Approve a new cost" at bounding box center [595, 80] width 113 height 25
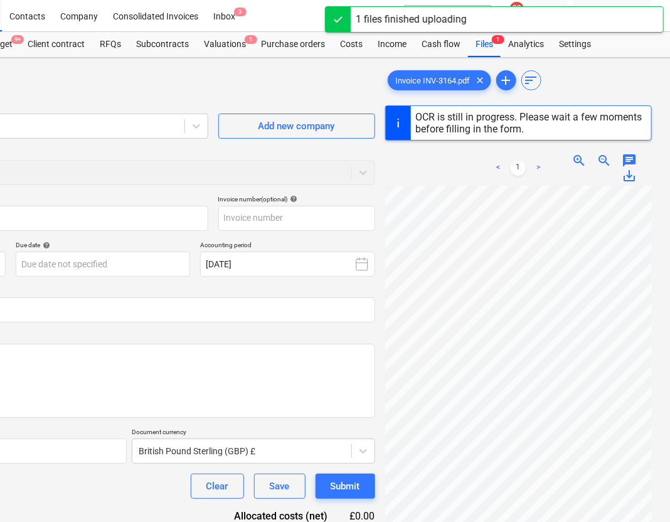
type input "INV-3164"
type input "[DATE]"
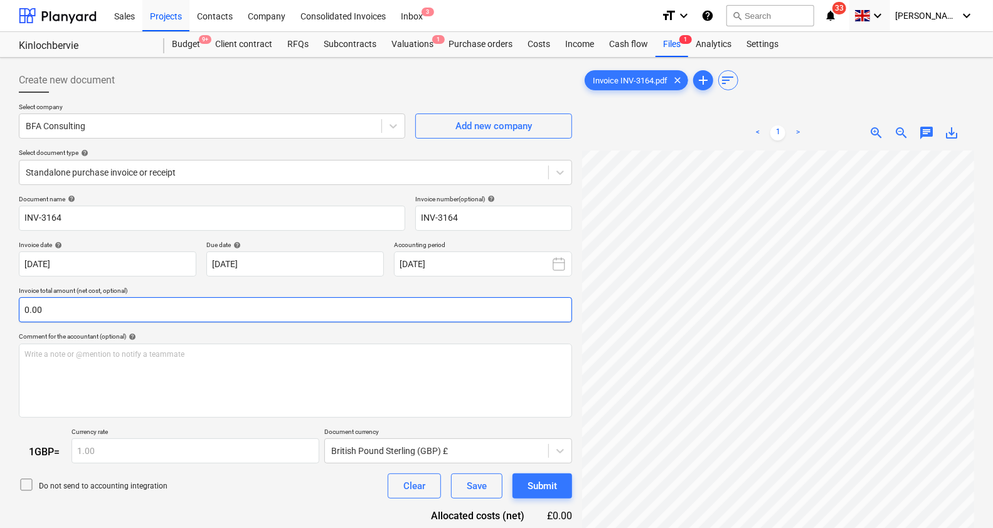
scroll to position [13, 174]
click at [73, 321] on input "text" at bounding box center [295, 309] width 553 height 25
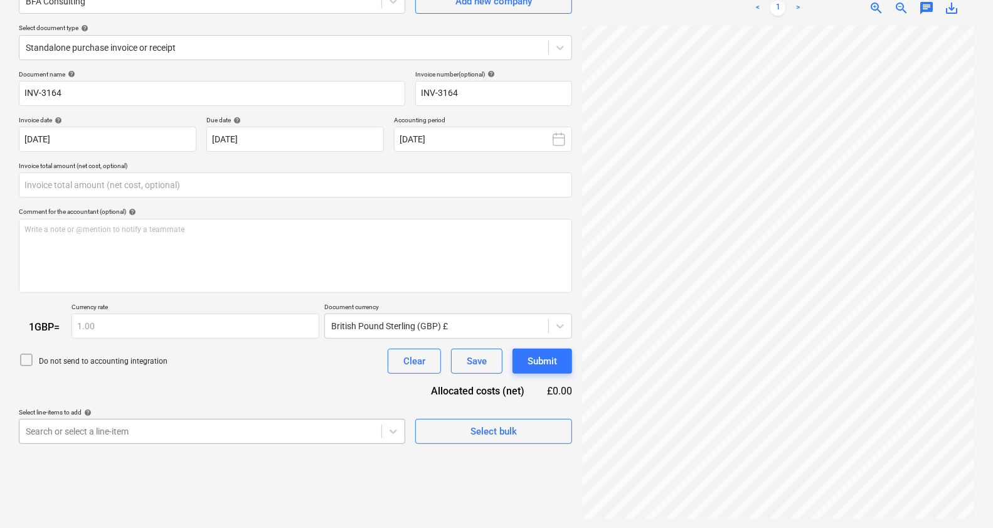
type input "0.00"
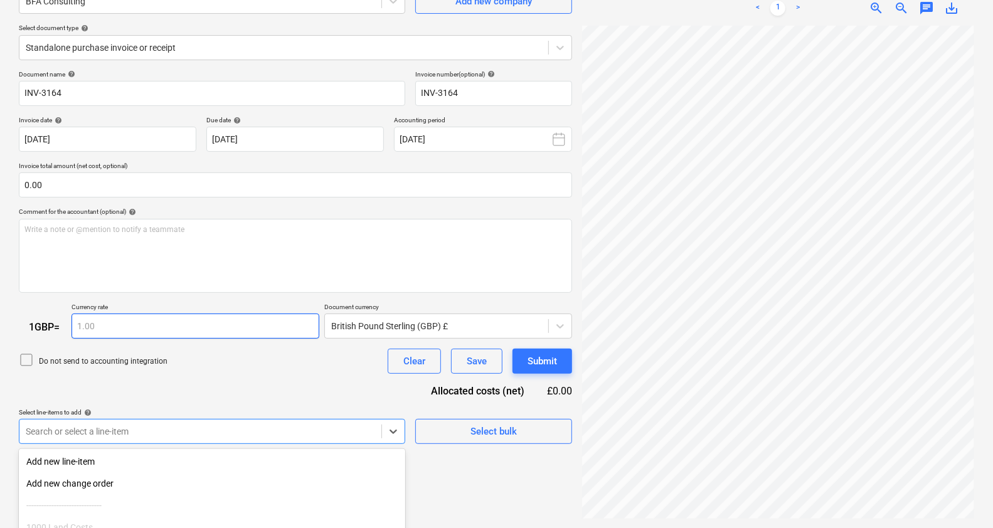
click at [111, 314] on div "Document name help INV-3164 Invoice number (optional) help INV-3164 Invoice dat…" at bounding box center [295, 257] width 553 height 374
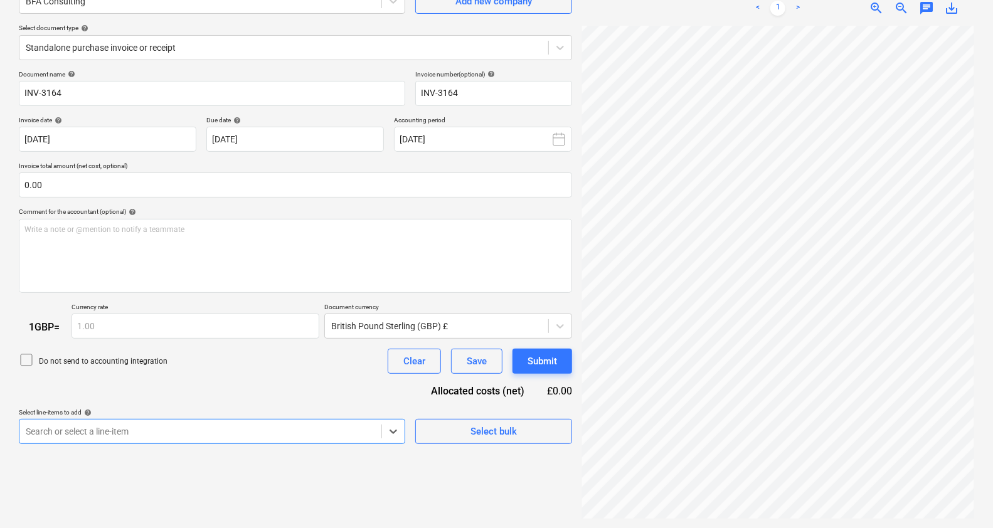
scroll to position [236, 0]
click at [102, 403] on body "Sales Projects Contacts Company Consolidated Invoices Inbox 3 format_size keybo…" at bounding box center [496, 139] width 993 height 528
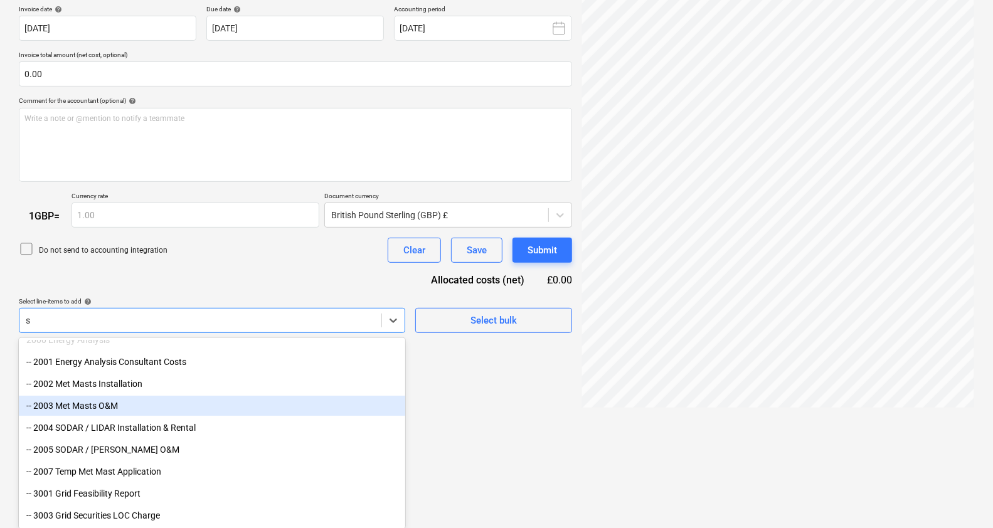
scroll to position [275, 0]
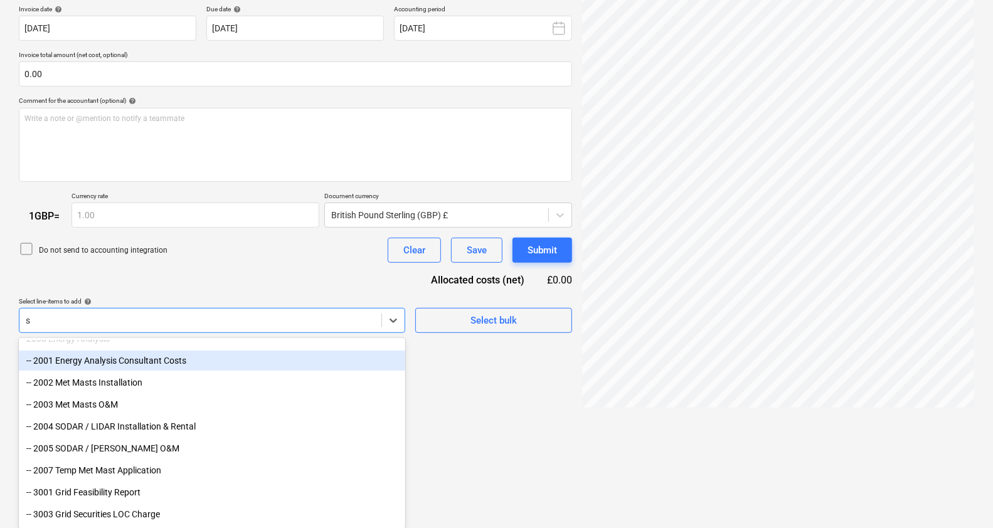
click at [144, 345] on div "2000 Energy Analysis" at bounding box center [212, 339] width 386 height 20
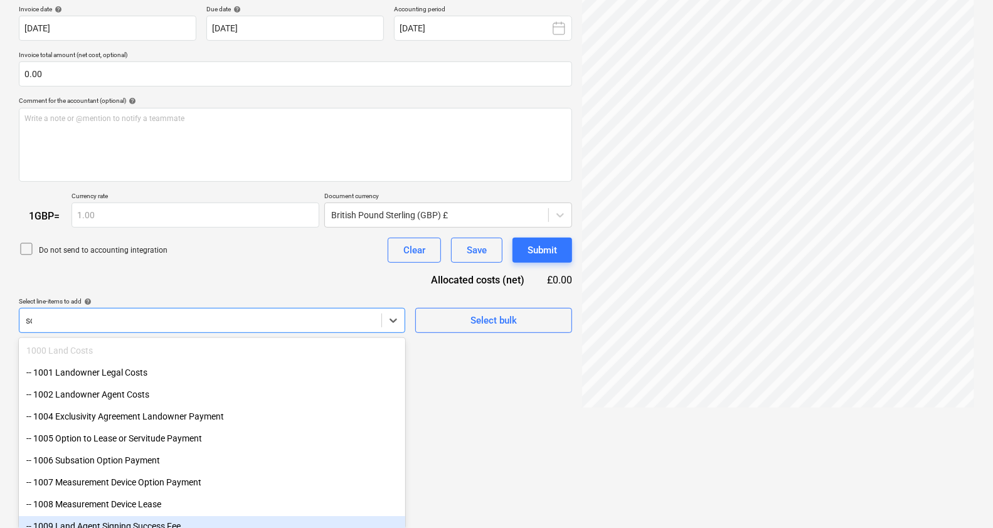
scroll to position [233, 0]
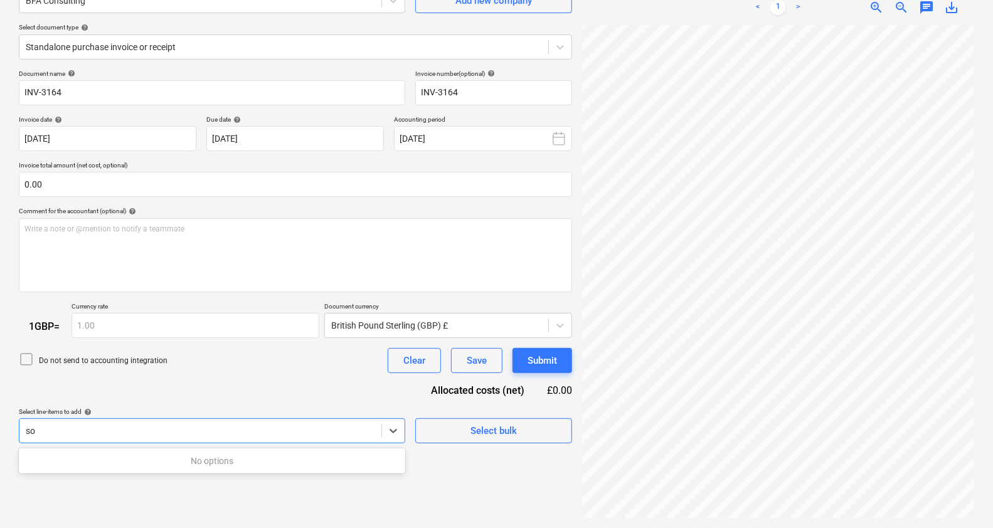
type input "s"
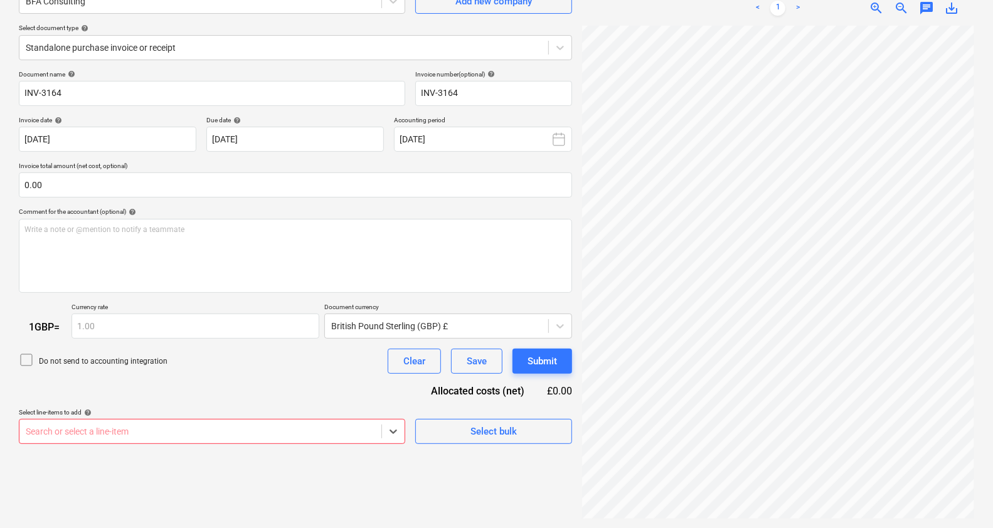
scroll to position [236, 0]
click at [201, 403] on body "Sales Projects Contacts Company Consolidated Invoices Inbox 3 format_size keybo…" at bounding box center [496, 139] width 993 height 528
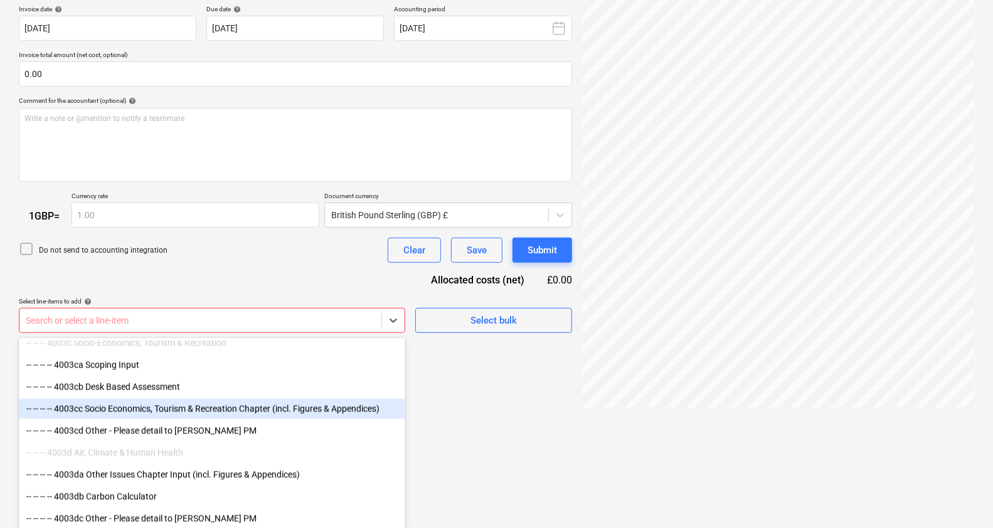
scroll to position [1237, 0]
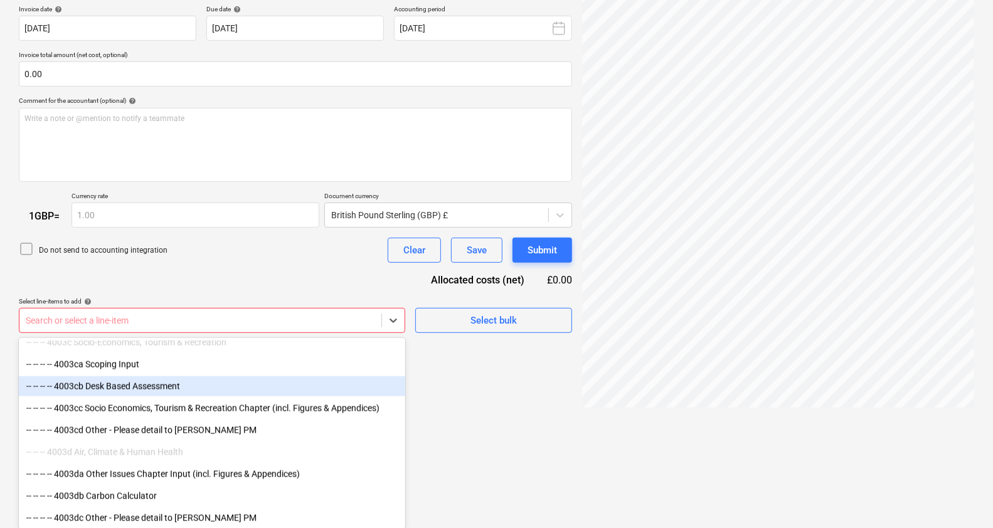
click at [216, 386] on div "-- -- -- -- 4003cb Desk Based Assessment" at bounding box center [212, 386] width 386 height 20
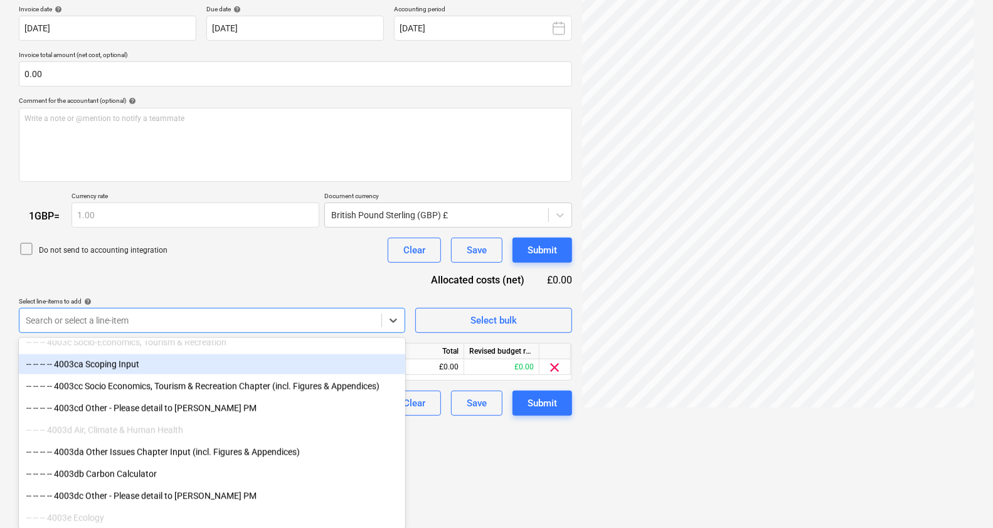
click at [267, 290] on div "Document name help INV-3164 Invoice number (optional) help INV-3164 Invoice dat…" at bounding box center [295, 187] width 553 height 457
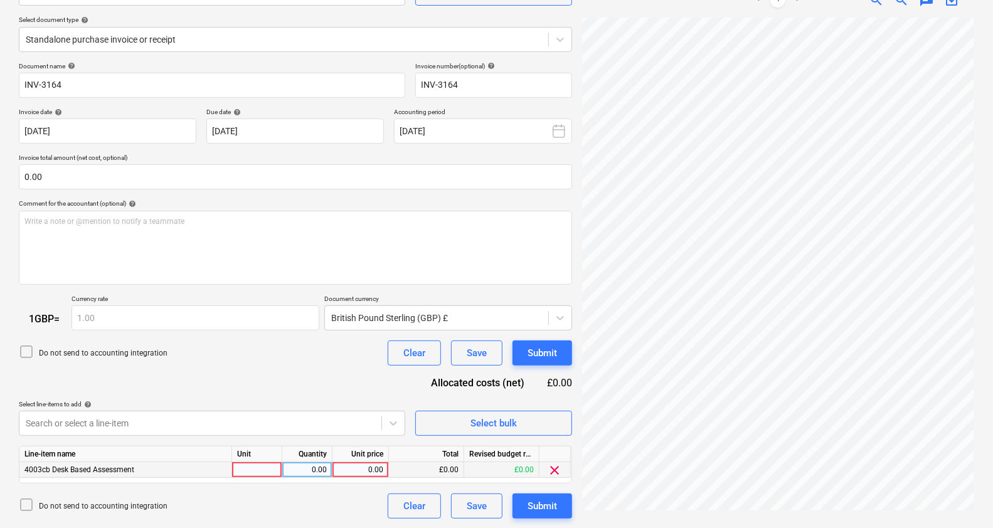
click at [271, 469] on div at bounding box center [257, 470] width 50 height 16
type input "1"
click at [300, 472] on div "0.00" at bounding box center [307, 470] width 40 height 16
type input "1"
click at [342, 470] on div "0.00" at bounding box center [360, 470] width 46 height 16
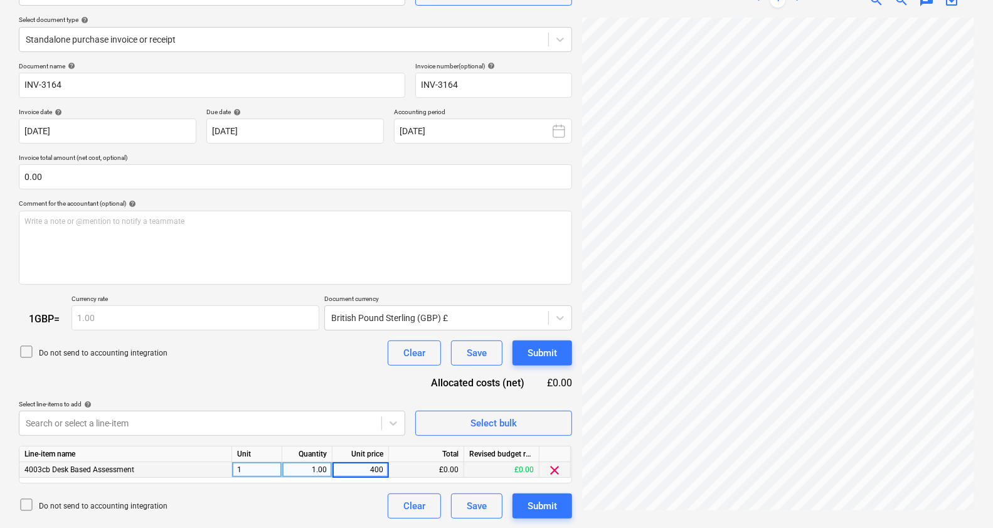
type input "4000"
click at [315, 383] on div "Document name help INV-3164 Invoice number (optional) help INV-3164 Invoice dat…" at bounding box center [295, 290] width 553 height 457
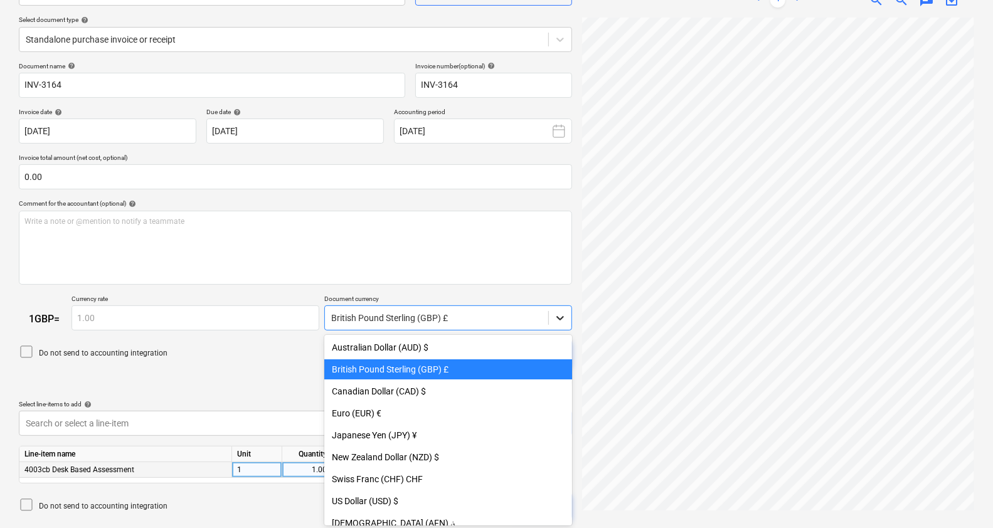
click at [568, 319] on div at bounding box center [560, 318] width 23 height 23
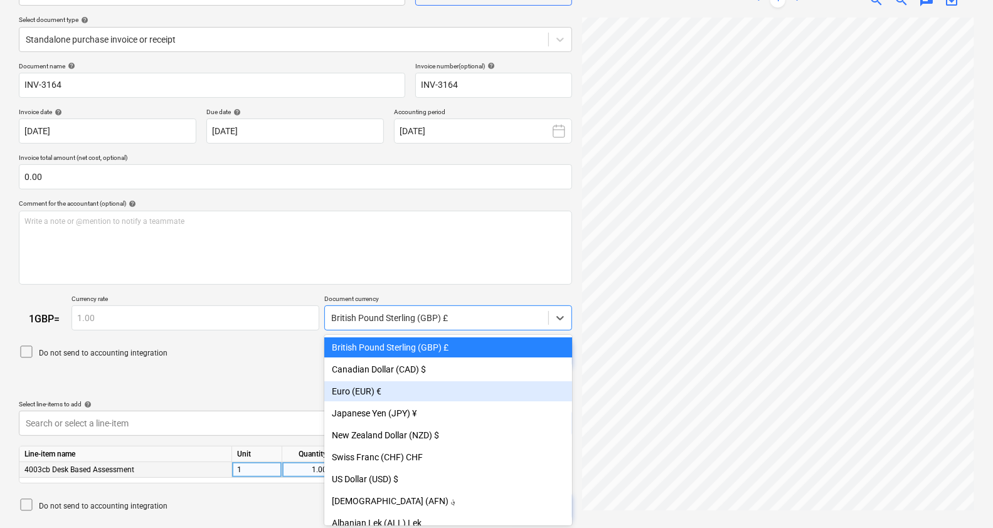
click at [428, 391] on div "Euro (EUR) €" at bounding box center [448, 391] width 248 height 20
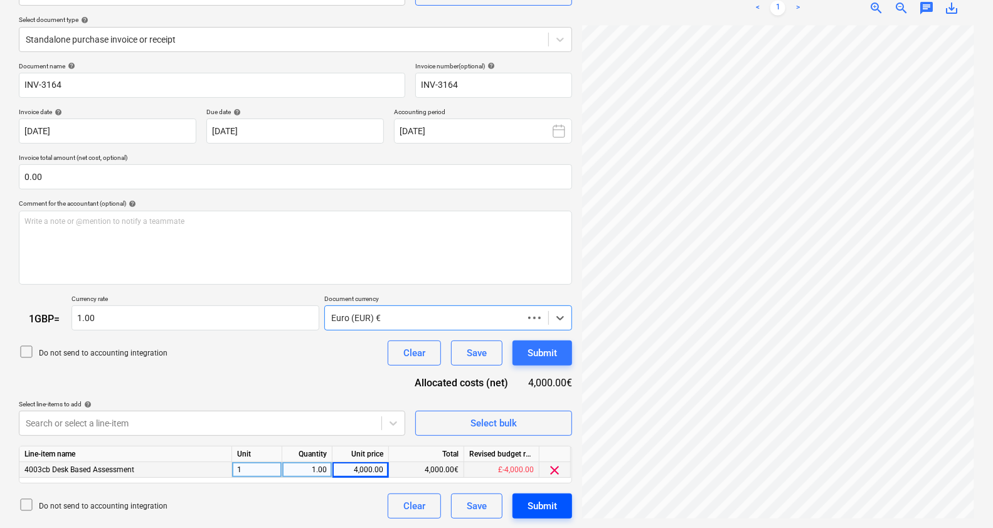
type input "1.16"
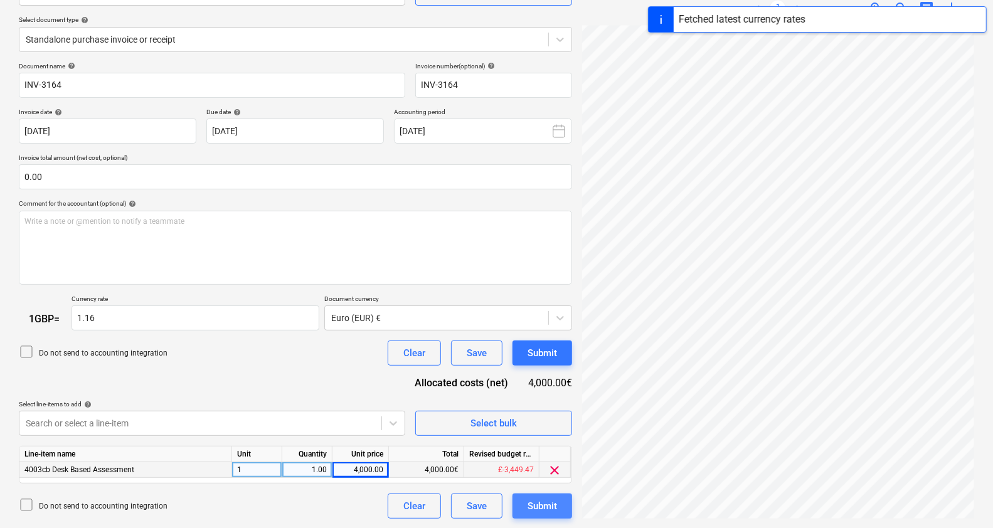
click at [528, 505] on div "Submit" at bounding box center [541, 506] width 29 height 16
